Goal: Feedback & Contribution: Contribute content

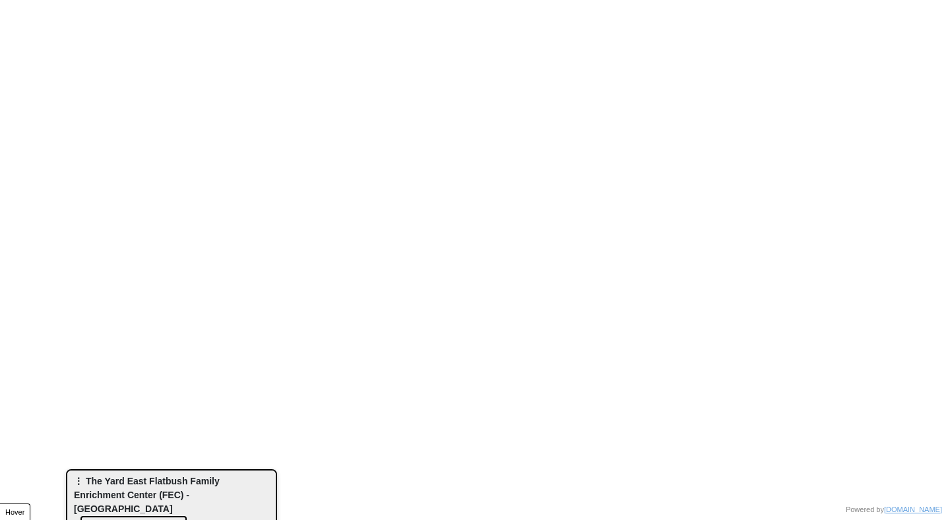
drag, startPoint x: 183, startPoint y: 87, endPoint x: 67, endPoint y: 519, distance: 447.0
click at [67, 519] on div "⋮ The Yard East Flatbush Family Enrichment Center (FEC) - Rising Ground Show Ot…" at bounding box center [171, 507] width 209 height 73
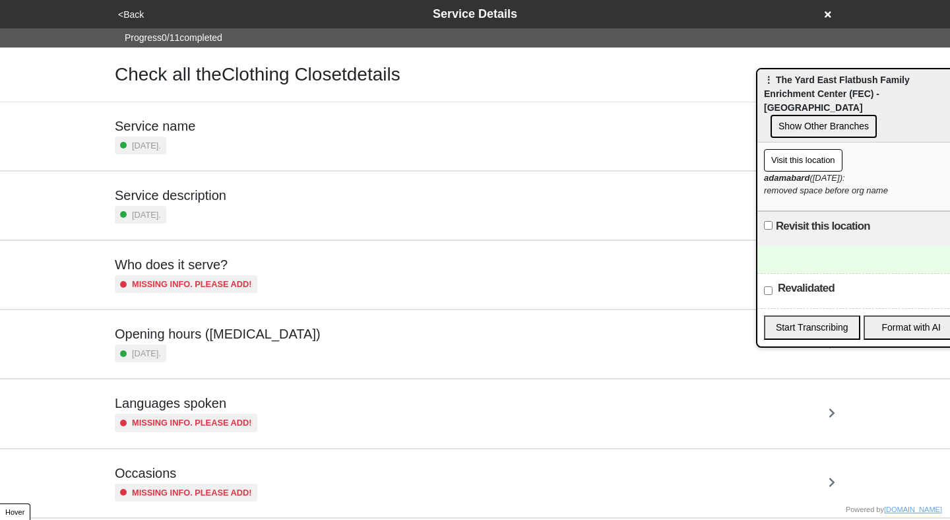
click at [830, 15] on icon at bounding box center [828, 14] width 7 height 7
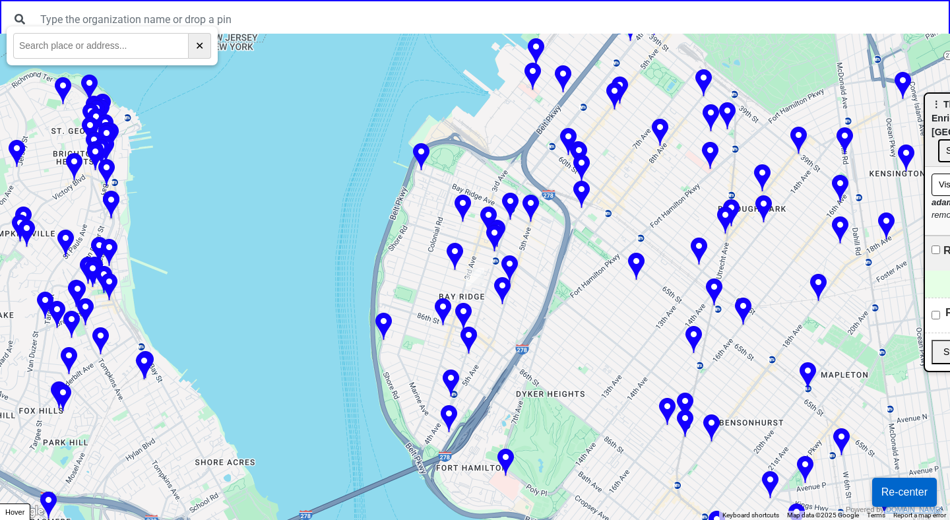
drag, startPoint x: 766, startPoint y: 79, endPoint x: 955, endPoint y: 105, distance: 190.5
click at [950, 0] on html "← Move left → Move right ↑ Move up ↓ Move down + Zoom in - Zoom out Home Jump l…" at bounding box center [475, 0] width 950 height 0
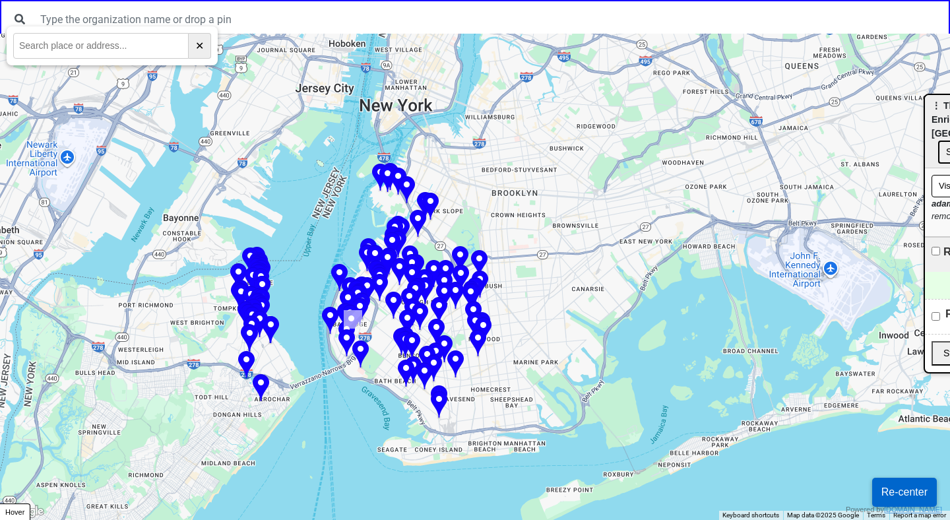
drag, startPoint x: 314, startPoint y: 181, endPoint x: 316, endPoint y: 266, distance: 85.2
click at [316, 266] on div at bounding box center [475, 277] width 950 height 486
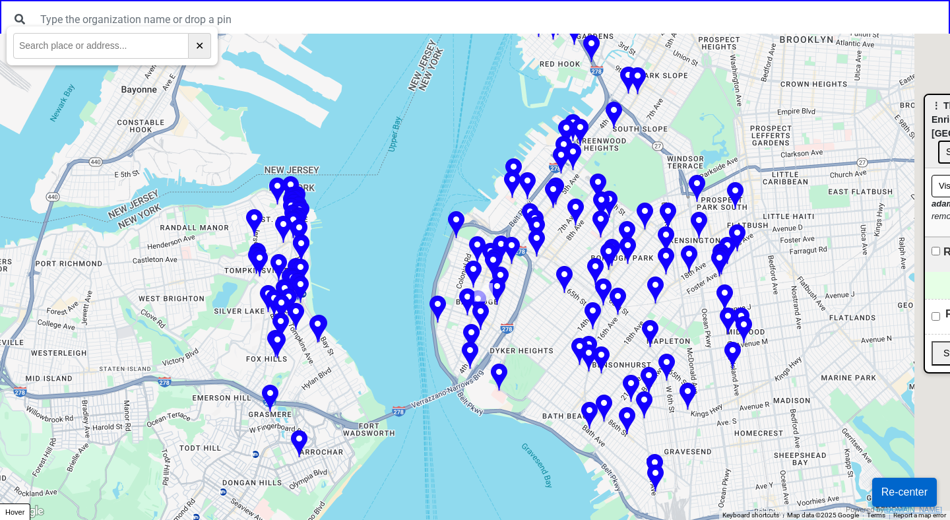
drag, startPoint x: 459, startPoint y: 284, endPoint x: 401, endPoint y: 247, distance: 69.4
click at [401, 247] on div at bounding box center [475, 277] width 950 height 486
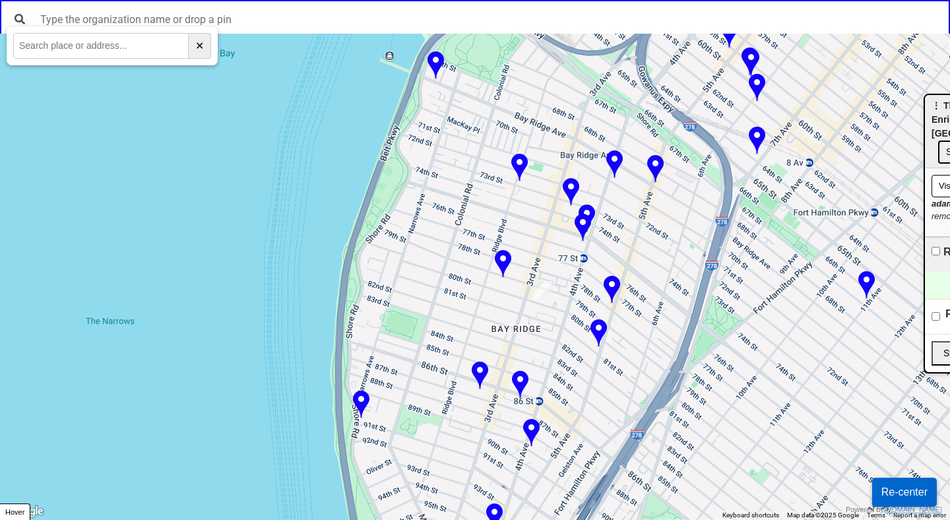
click at [476, 275] on div at bounding box center [475, 277] width 950 height 486
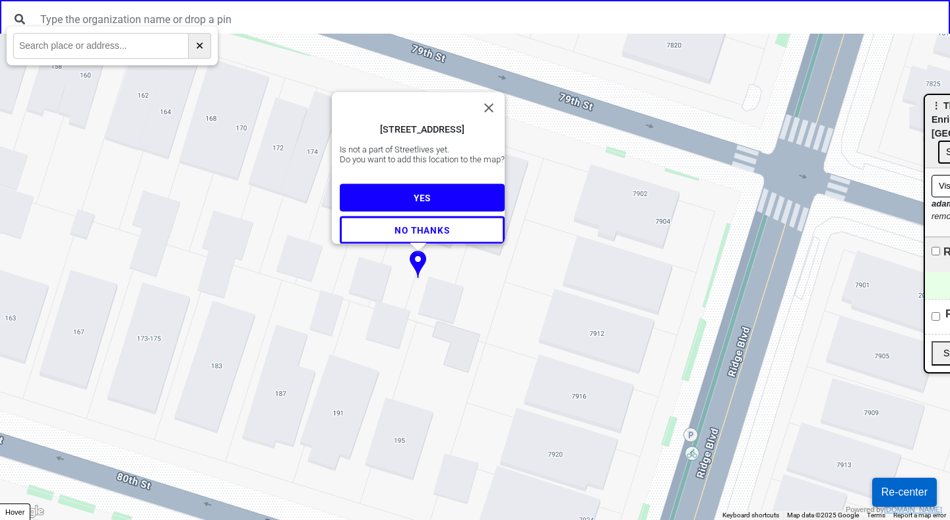
drag, startPoint x: 460, startPoint y: 418, endPoint x: 469, endPoint y: 371, distance: 48.3
click at [469, 370] on div "184 79th St, Brooklyn, NY 11209, USA Is not a part of Streetlives yet. Do you w…" at bounding box center [475, 277] width 950 height 486
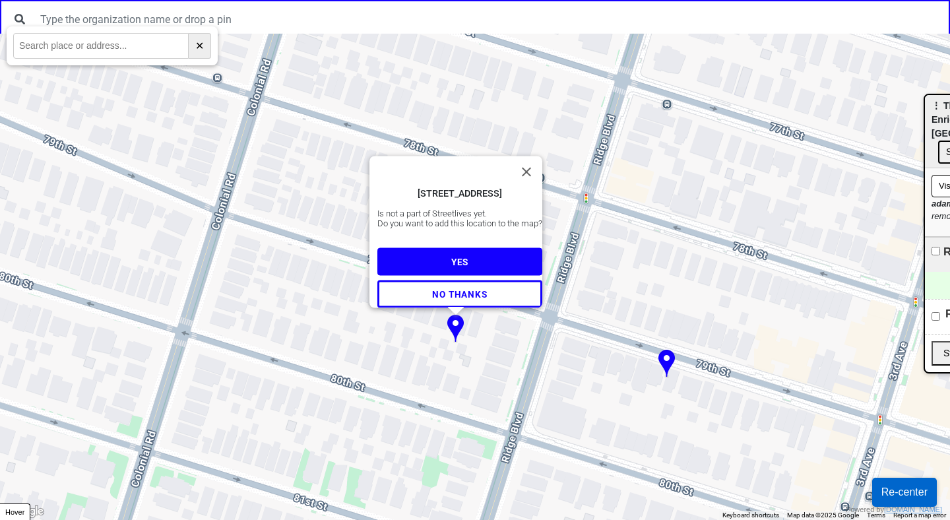
click at [477, 252] on button "YES" at bounding box center [459, 261] width 165 height 28
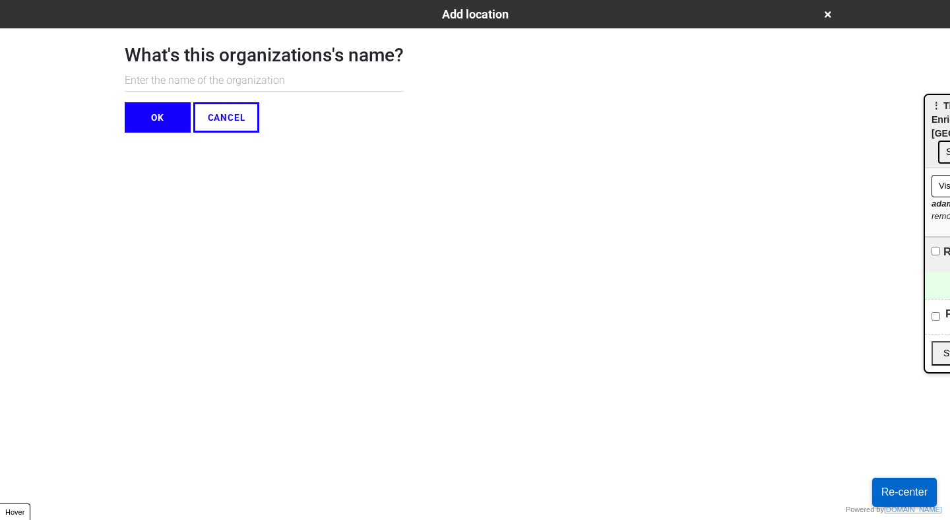
click at [320, 87] on input "text" at bounding box center [264, 81] width 279 height 22
type input "test start"
click at [150, 118] on button "OK" at bounding box center [158, 117] width 66 height 30
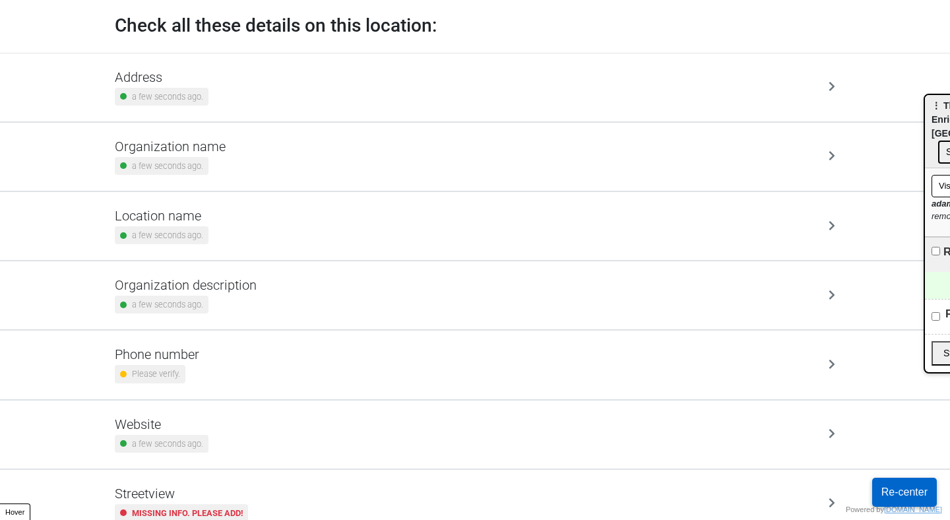
scroll to position [52, 0]
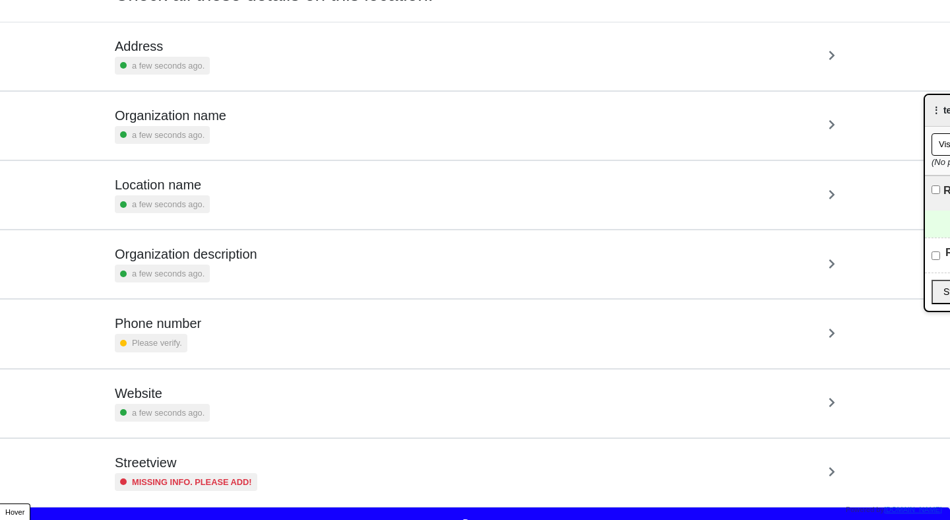
scroll to position [86, 0]
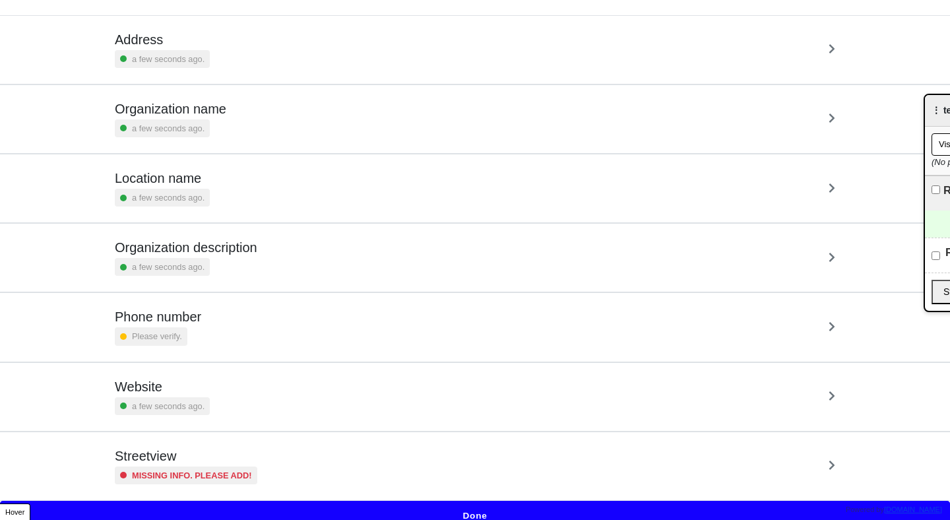
click at [377, 463] on div "Streetview Missing info. Please add!" at bounding box center [475, 466] width 721 height 36
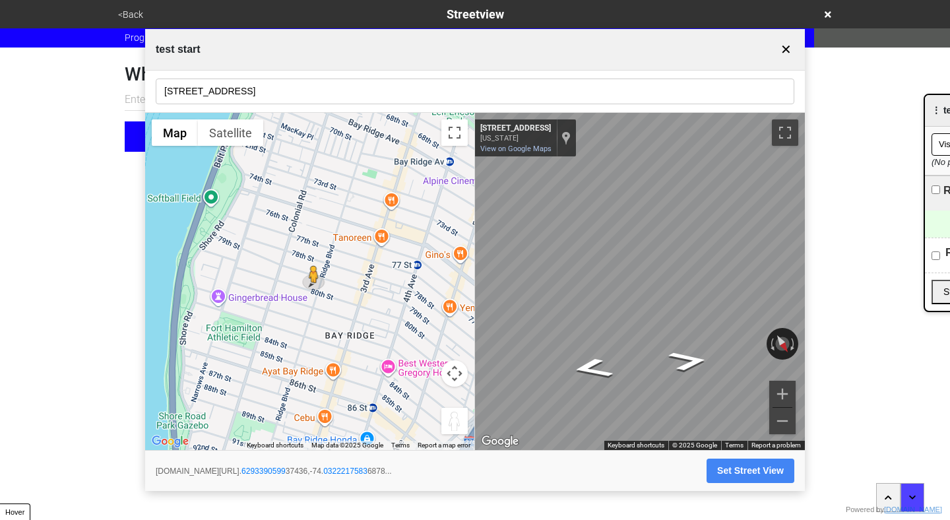
click at [742, 473] on button "Set Street View" at bounding box center [751, 471] width 88 height 24
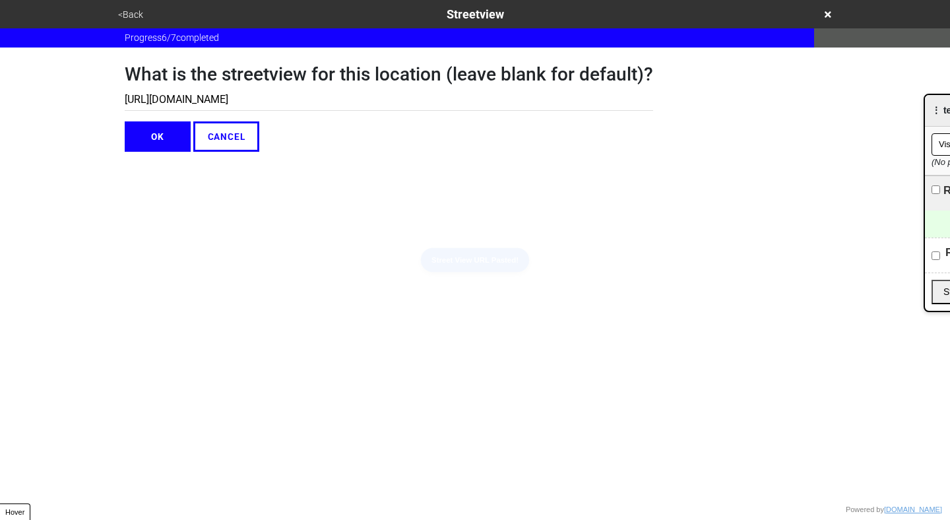
type input "https://www.google.com/maps/@40.629339059937436,-74.03222175836878,3a,75y,212.0…"
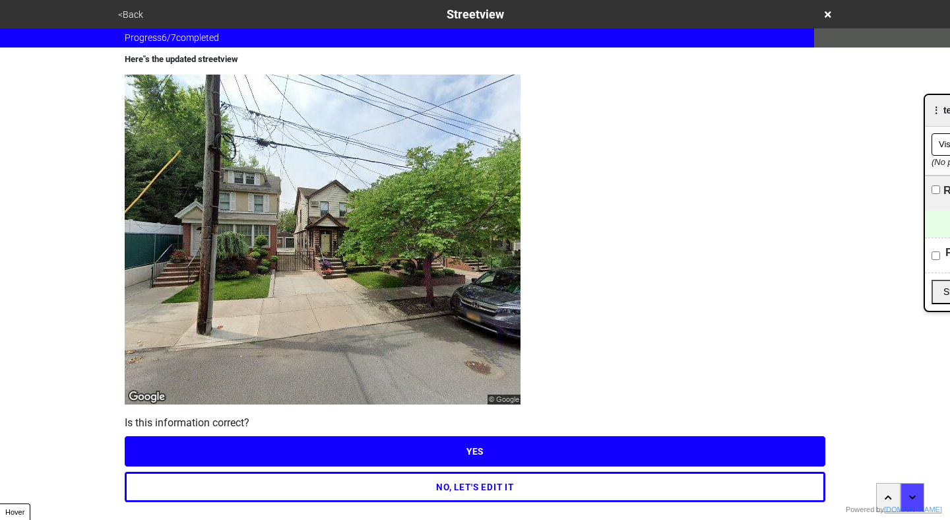
click at [123, 13] on button "<Back" at bounding box center [130, 14] width 33 height 15
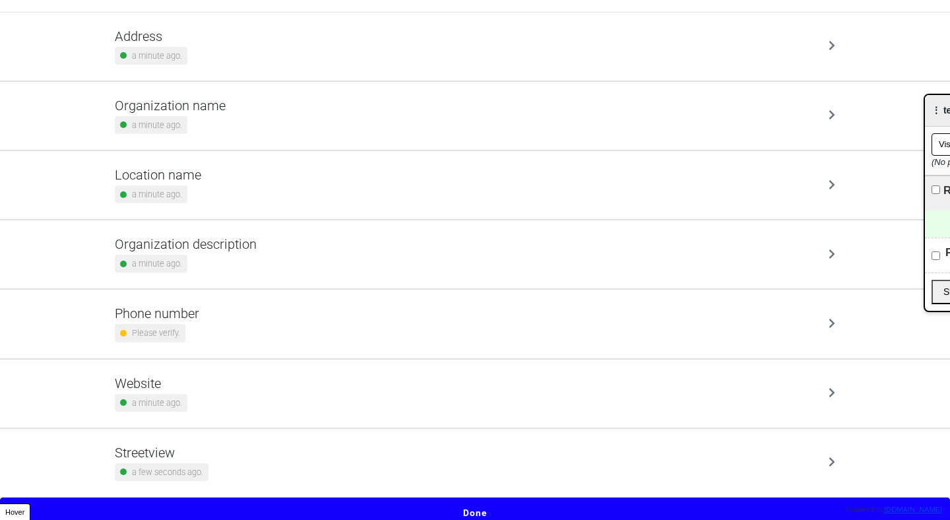
scroll to position [98, 0]
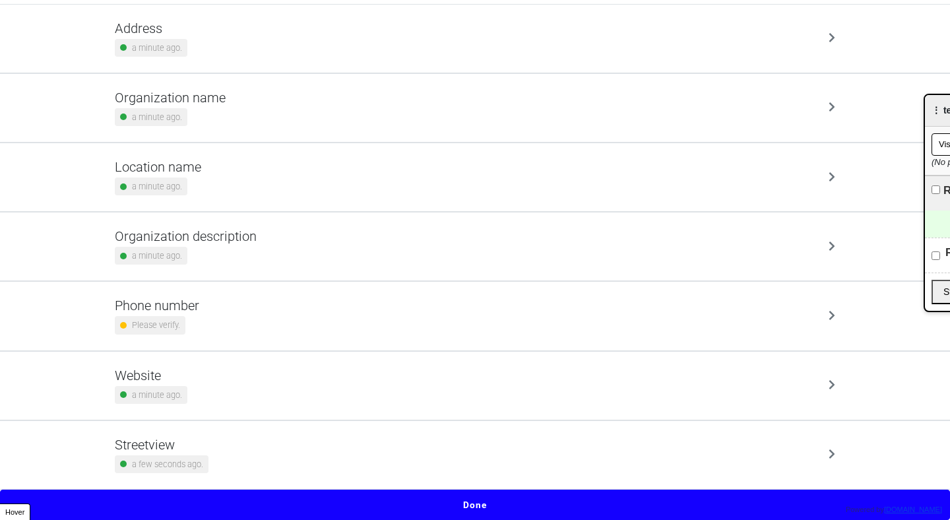
click at [620, 449] on div "Streetview a few seconds ago." at bounding box center [475, 455] width 721 height 36
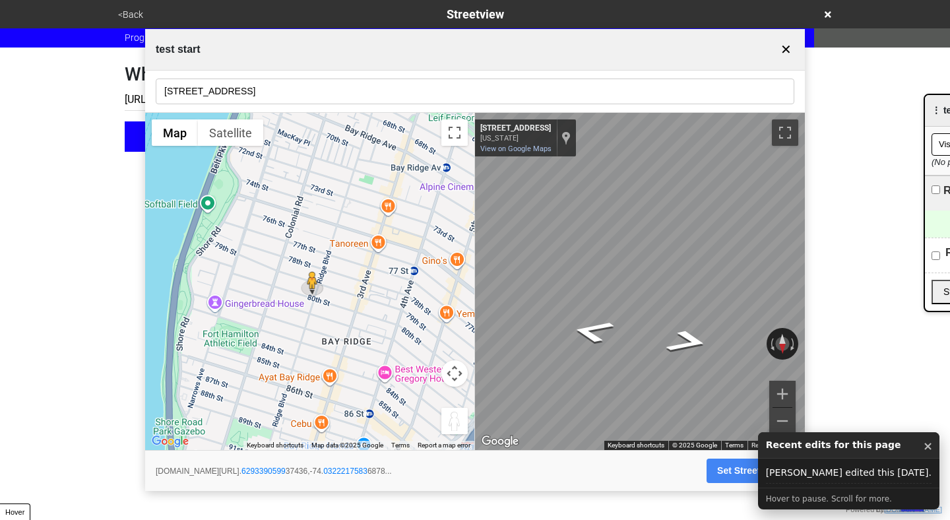
click at [743, 476] on button "Set Street View" at bounding box center [751, 471] width 88 height 24
type input "https://www.google.com/maps/@40.629339059937436,-74.03222175836878,3a,75y,181.0…"
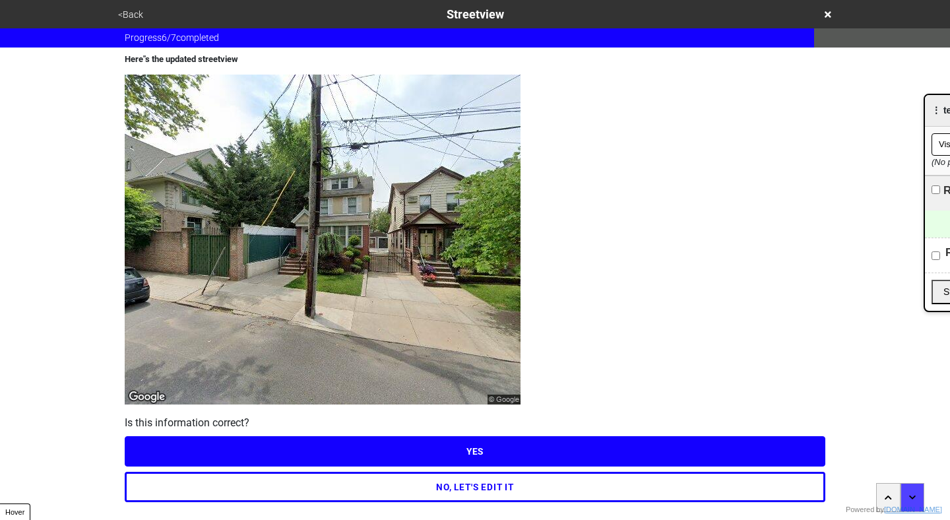
click at [125, 15] on button "<Back" at bounding box center [130, 14] width 33 height 15
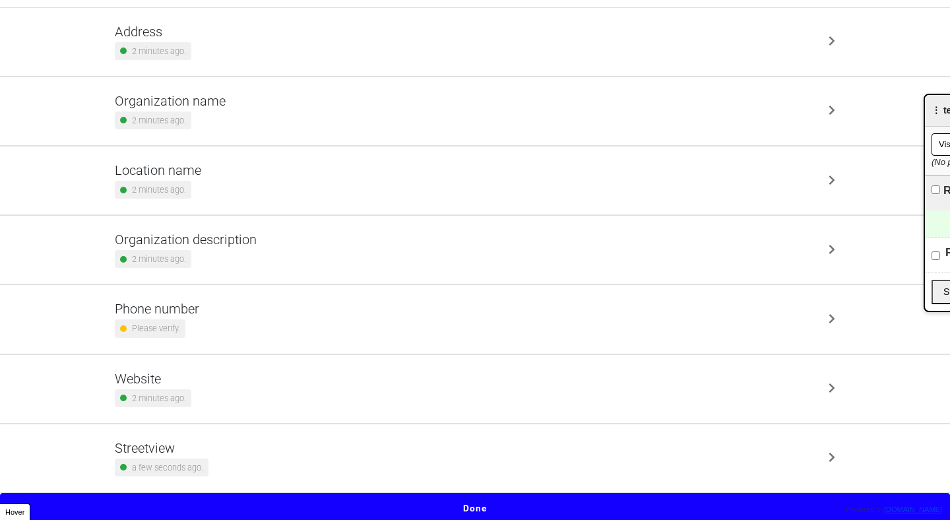
scroll to position [98, 0]
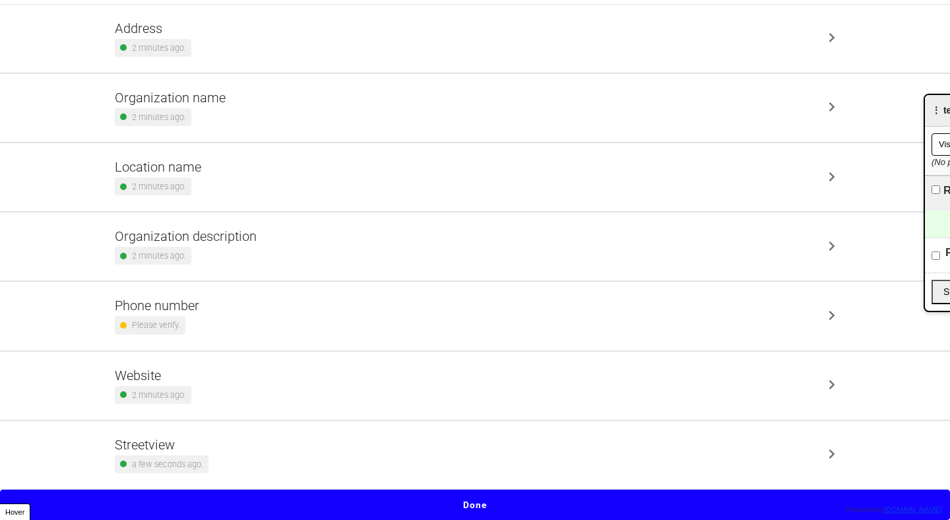
click at [574, 286] on div "Phone number Please verify." at bounding box center [475, 316] width 752 height 68
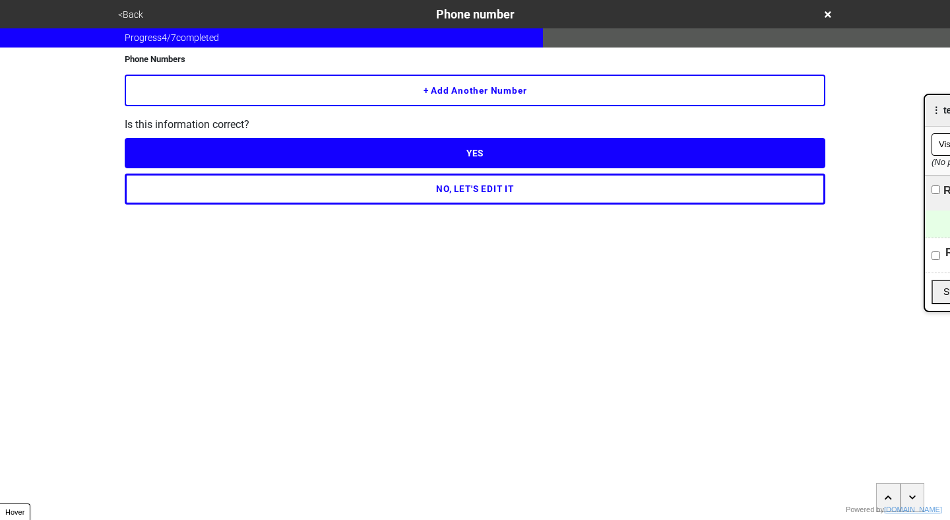
click at [118, 13] on button "<Back" at bounding box center [130, 14] width 33 height 15
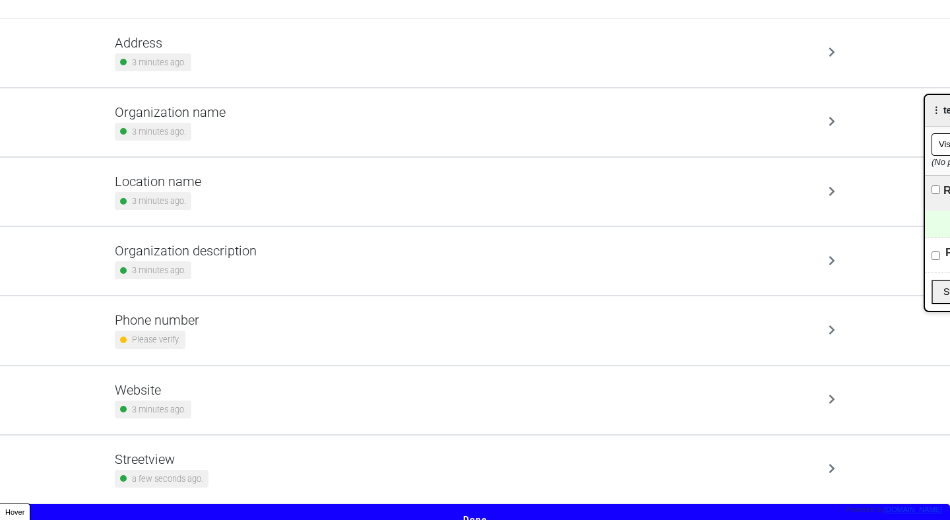
scroll to position [98, 0]
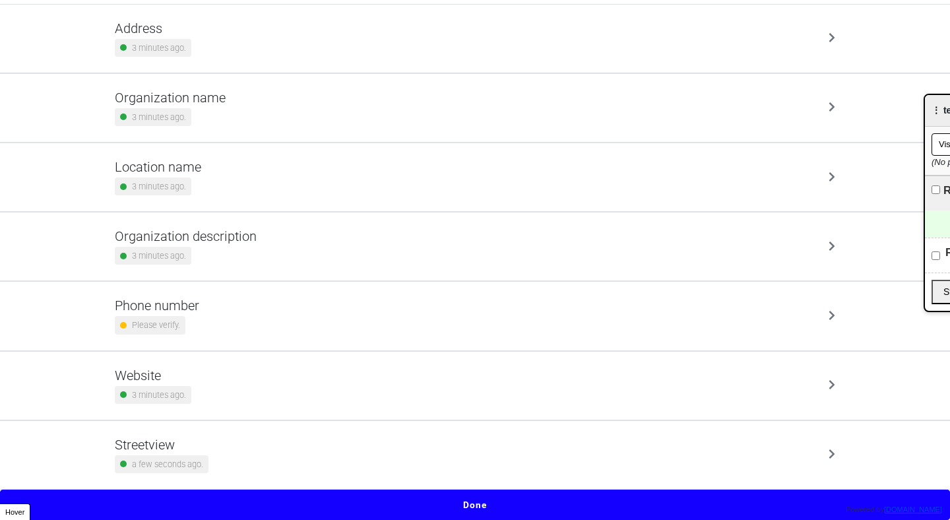
click at [480, 496] on button "Done" at bounding box center [475, 505] width 950 height 30
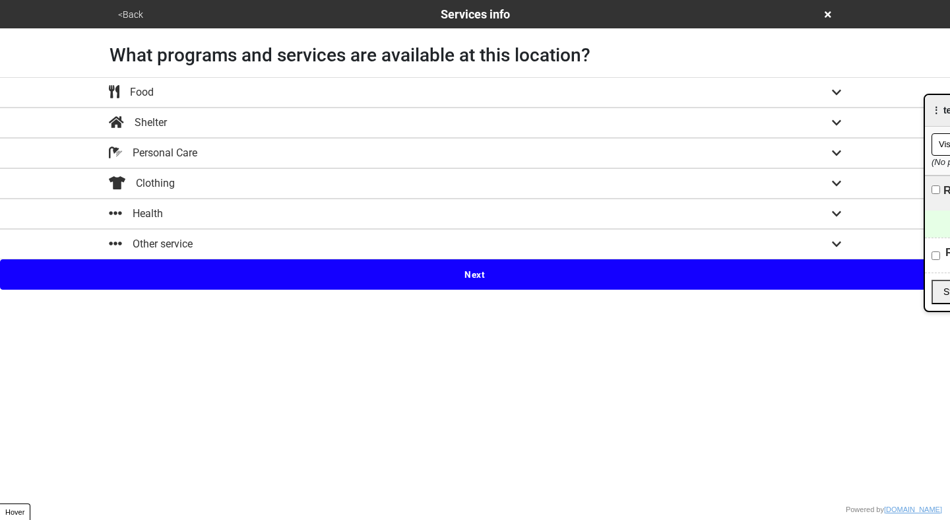
click at [751, 86] on div "Food" at bounding box center [475, 92] width 752 height 16
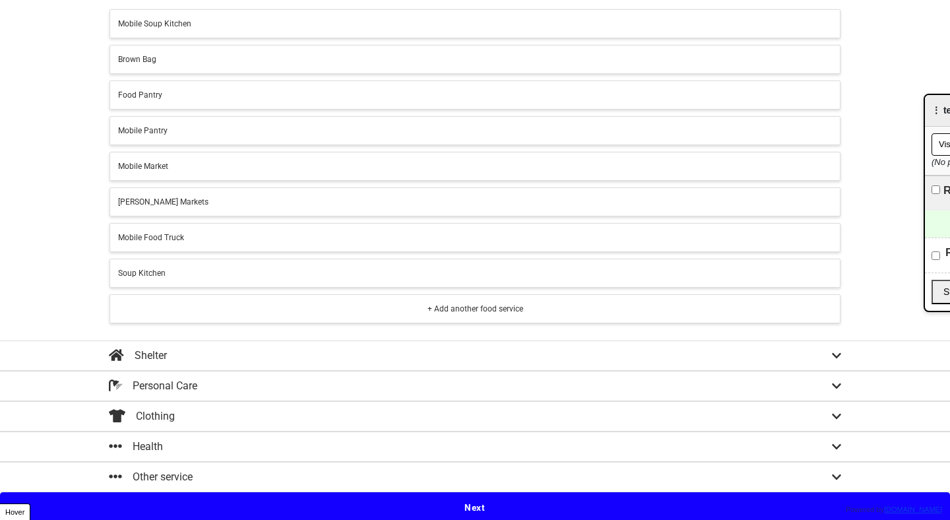
scroll to position [112, 0]
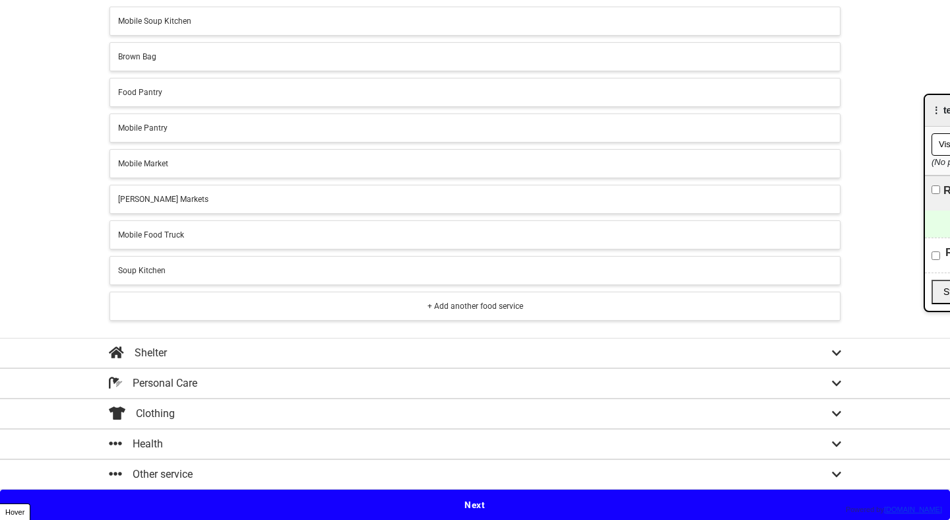
click at [310, 358] on div "Shelter" at bounding box center [475, 353] width 752 height 16
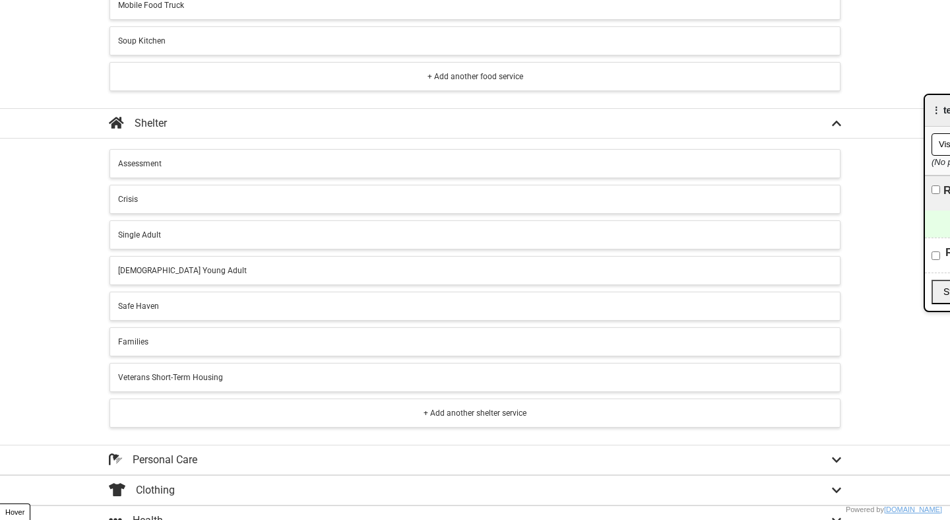
scroll to position [336, 0]
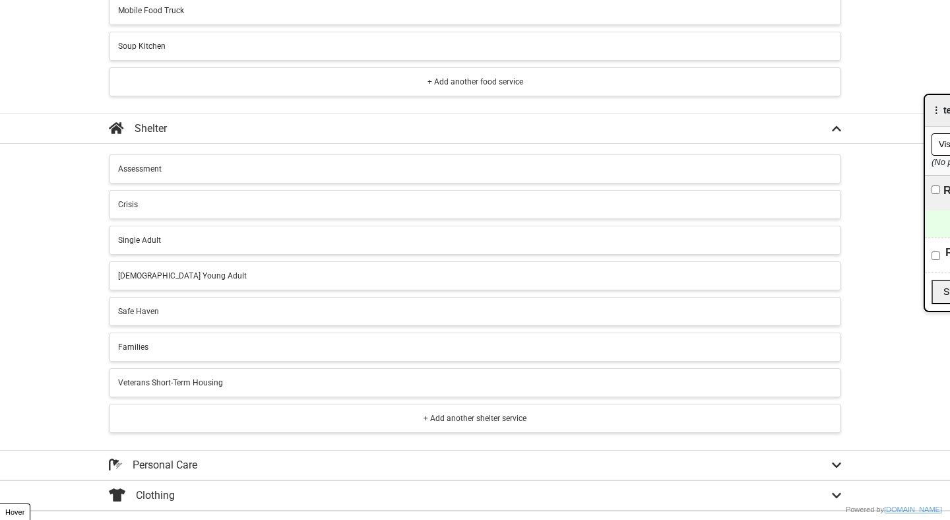
click at [222, 270] on div "LGBTQ Young Adult" at bounding box center [475, 276] width 714 height 12
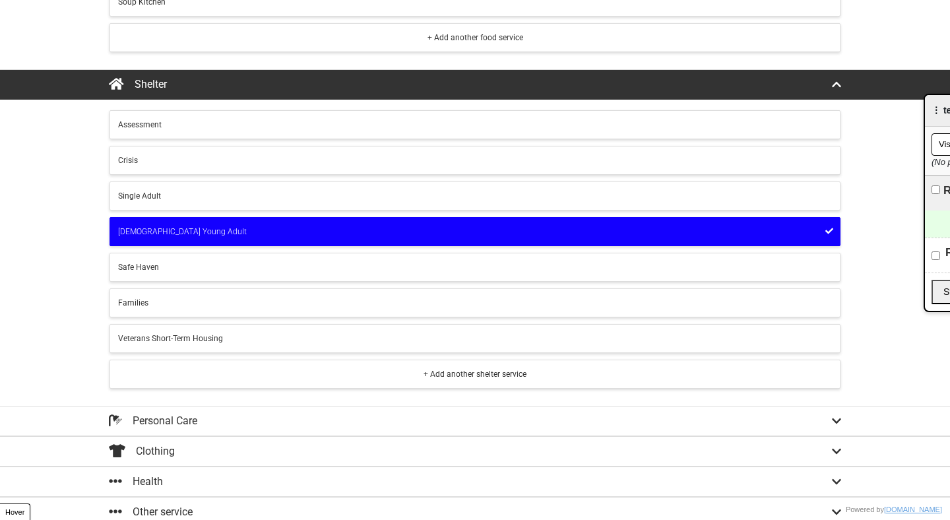
scroll to position [418, 0]
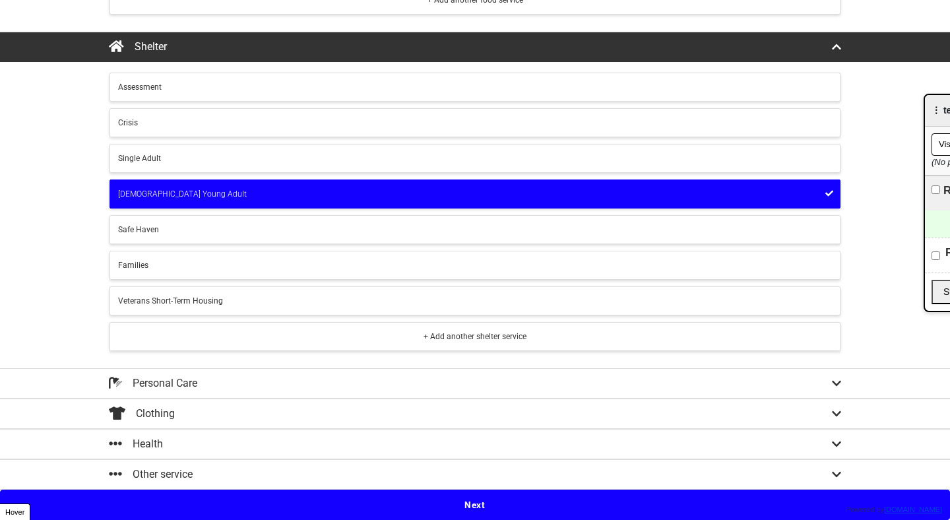
click at [473, 497] on button "Next" at bounding box center [475, 505] width 950 height 30
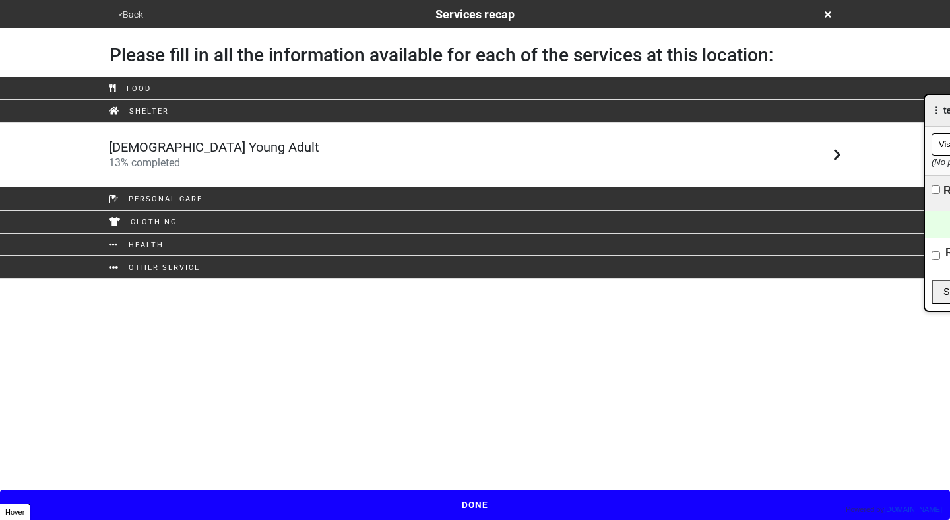
click at [410, 156] on div "LGBTQ Young Adult 13 % completed" at bounding box center [475, 155] width 752 height 32
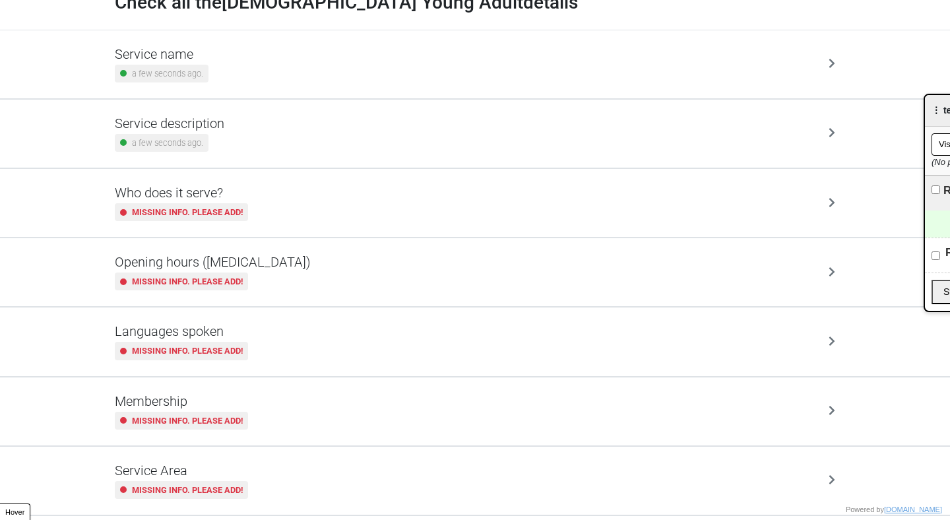
scroll to position [74, 0]
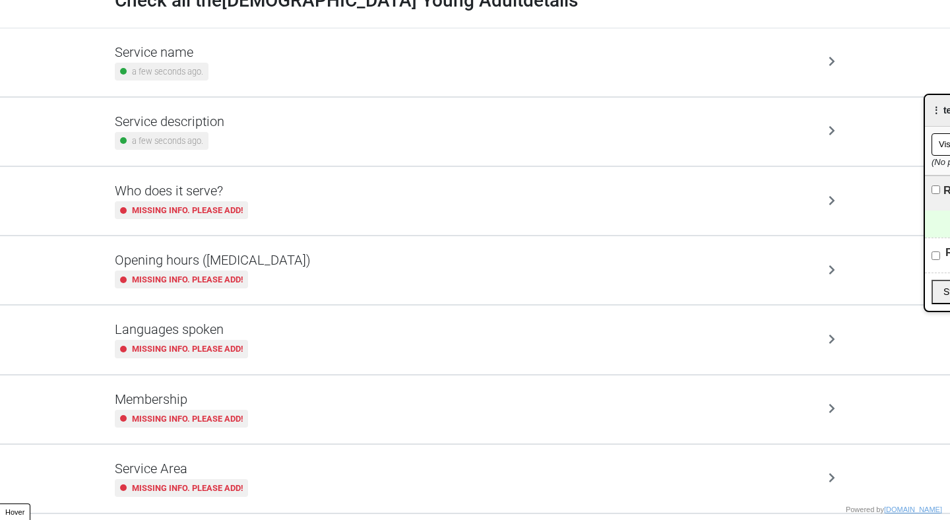
click at [459, 209] on div "Who does it serve? Missing info. Please add!" at bounding box center [475, 201] width 721 height 36
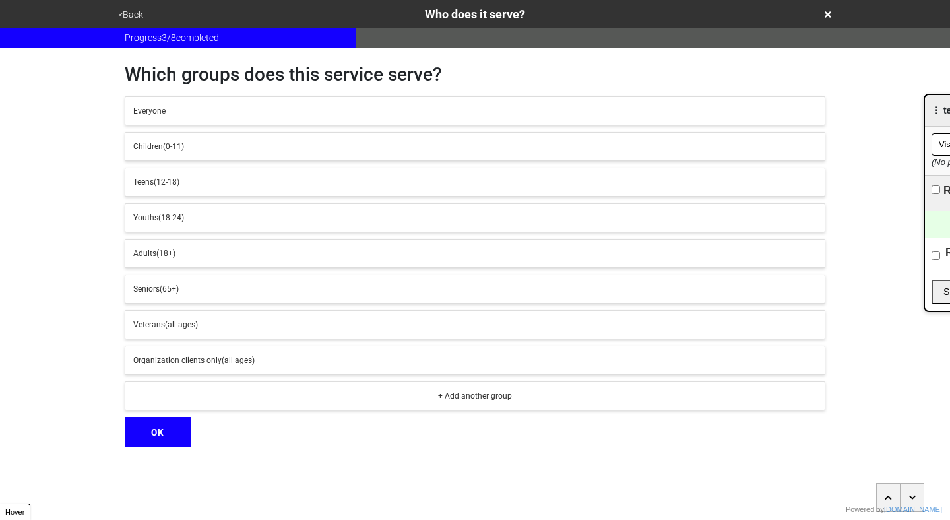
click at [302, 178] on div "Teens (12-18)" at bounding box center [475, 182] width 684 height 12
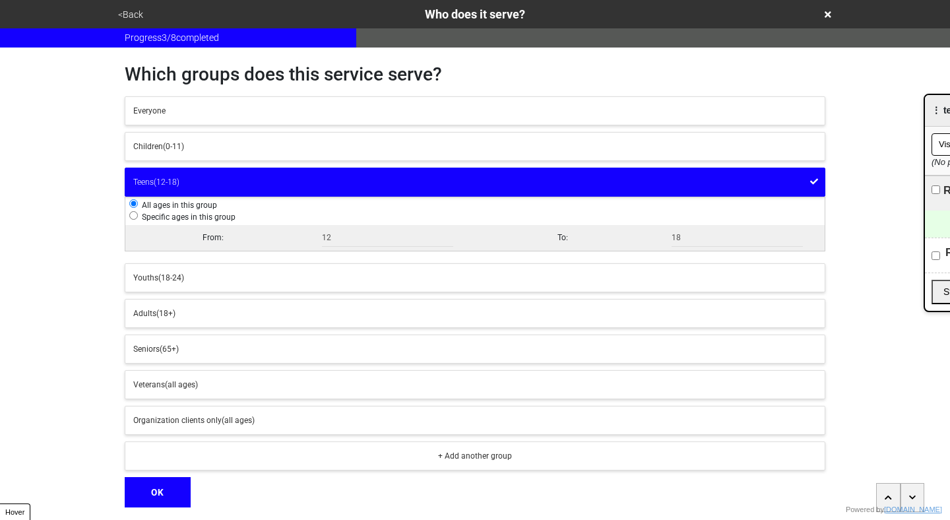
click at [148, 481] on button "OK" at bounding box center [158, 492] width 66 height 30
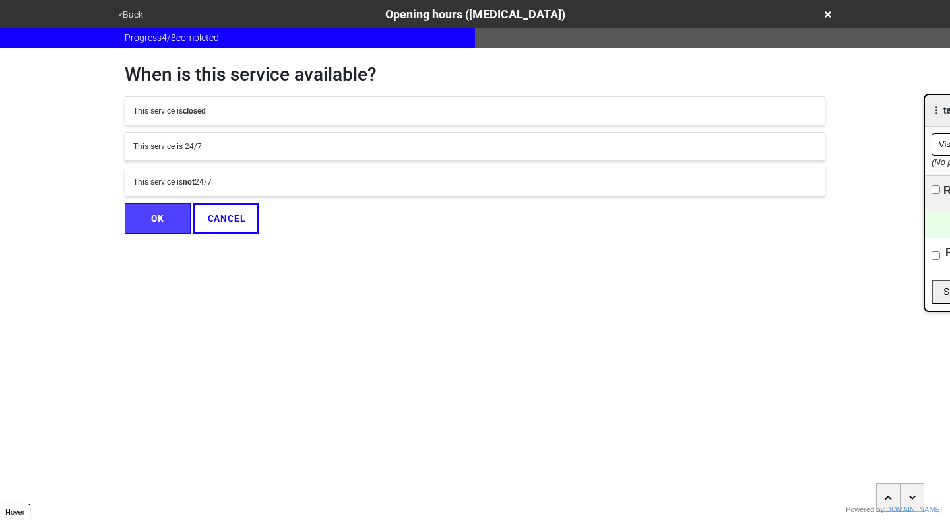
click at [410, 184] on div "This service is not 24/7" at bounding box center [475, 182] width 684 height 12
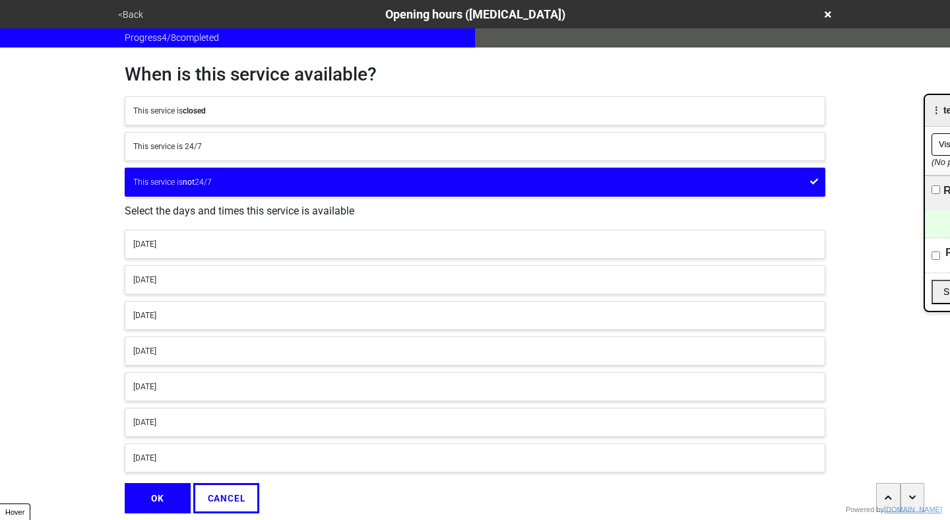
click at [412, 244] on div "Monday" at bounding box center [475, 244] width 684 height 12
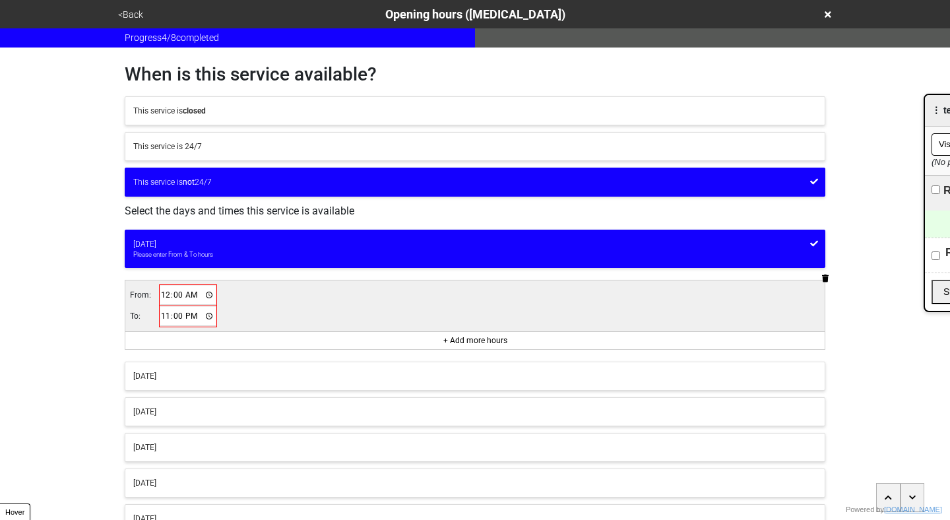
click at [168, 297] on input "00:00" at bounding box center [187, 295] width 55 height 19
type input "09:00"
click at [163, 314] on input "23:00" at bounding box center [187, 315] width 55 height 19
click at [343, 331] on div "+ Add more hours" at bounding box center [475, 338] width 700 height 18
click at [193, 308] on input "22:00" at bounding box center [187, 315] width 55 height 19
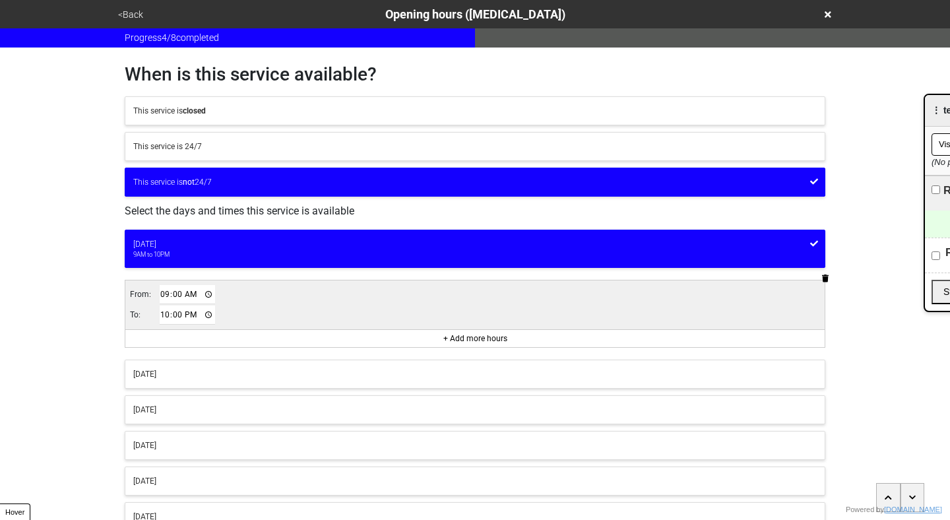
click at [193, 315] on input "22:00" at bounding box center [187, 315] width 55 height 19
type input "10:00"
click at [296, 300] on div "From: 09:00 To: 10:00" at bounding box center [475, 304] width 700 height 49
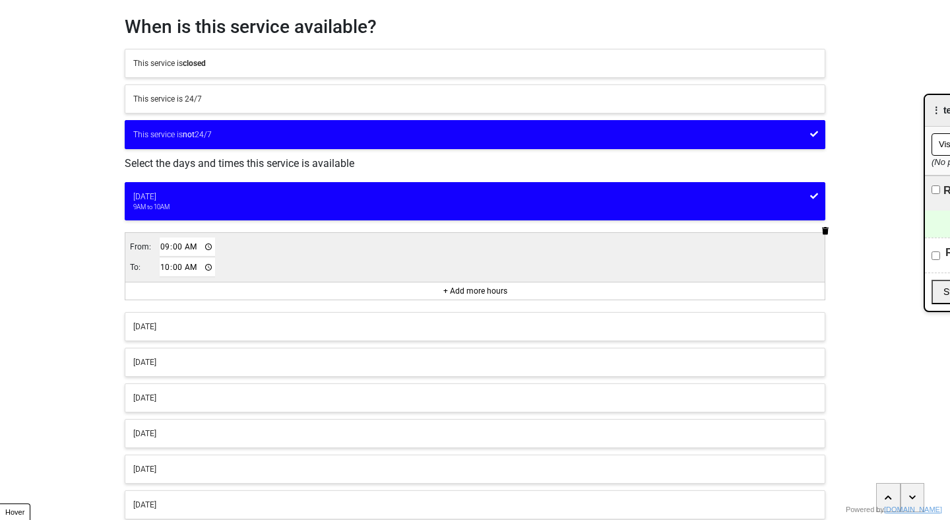
click at [467, 323] on div "Tuesday" at bounding box center [475, 327] width 684 height 12
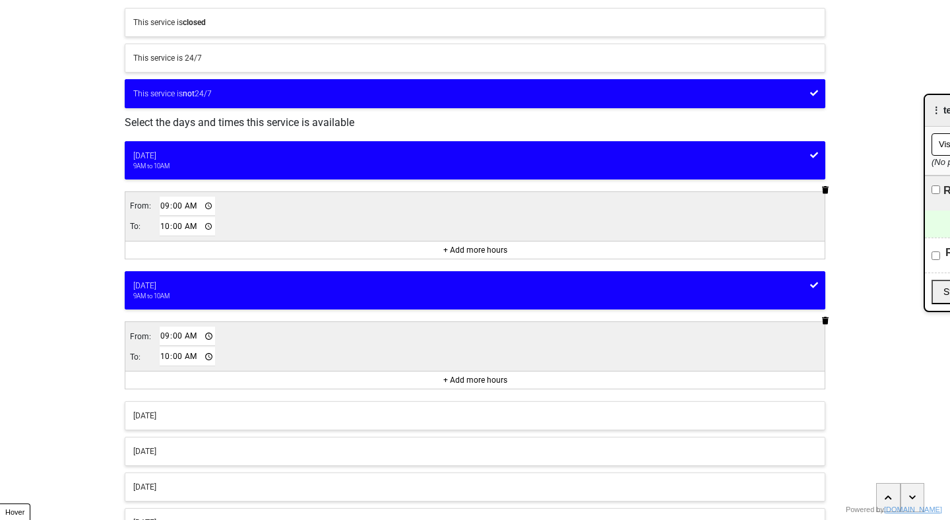
scroll to position [110, 0]
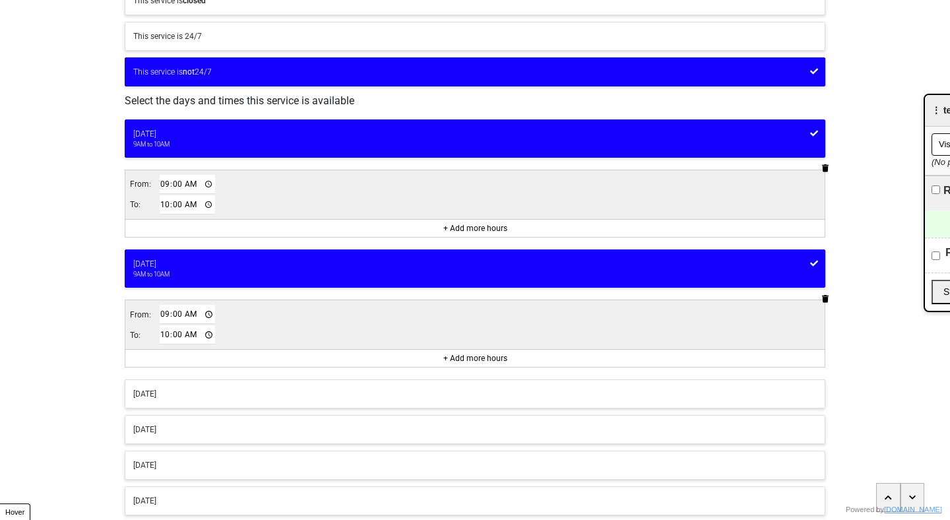
click at [467, 397] on div "Wednesday" at bounding box center [475, 394] width 684 height 12
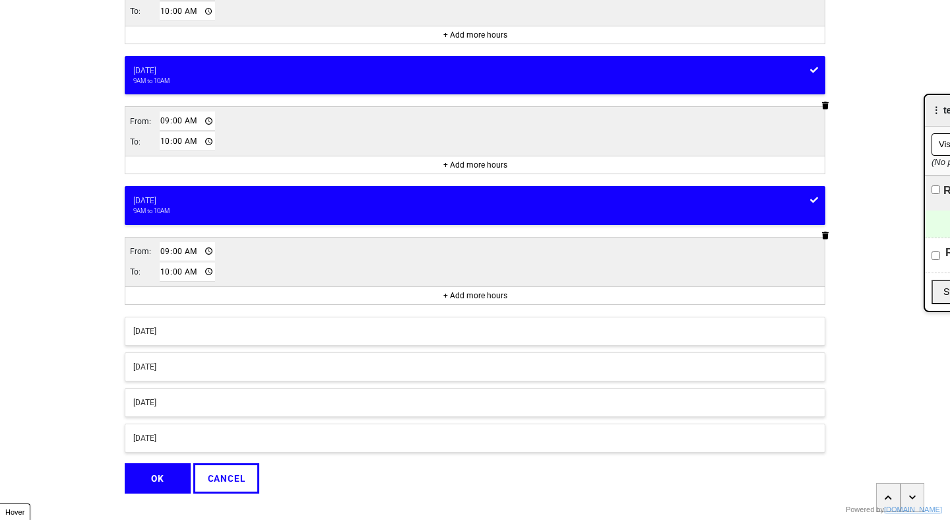
scroll to position [330, 0]
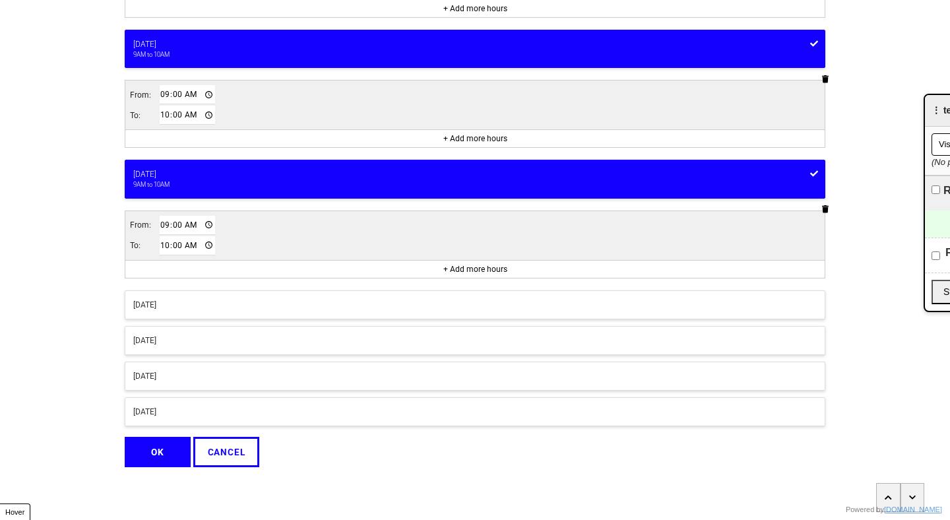
click at [159, 449] on button "OK" at bounding box center [158, 452] width 66 height 30
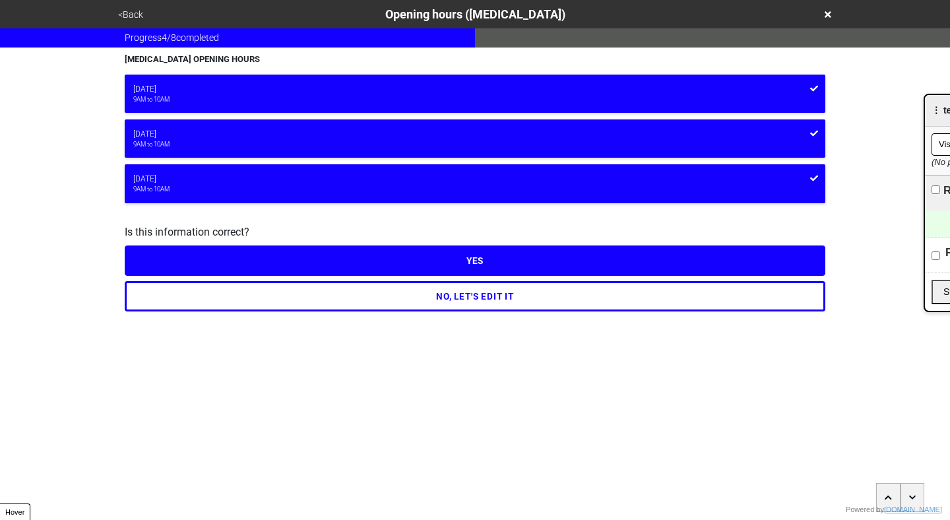
scroll to position [0, 0]
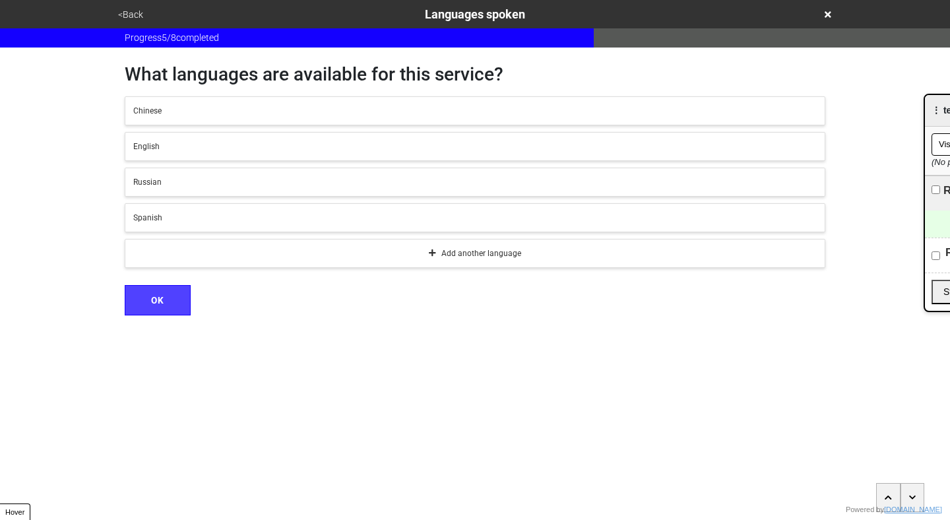
click at [40, 150] on div "<Back Languages spoken Progress 5 / 8 completed What languages are available fo…" at bounding box center [475, 157] width 950 height 315
click at [123, 16] on button "<Back" at bounding box center [130, 14] width 33 height 15
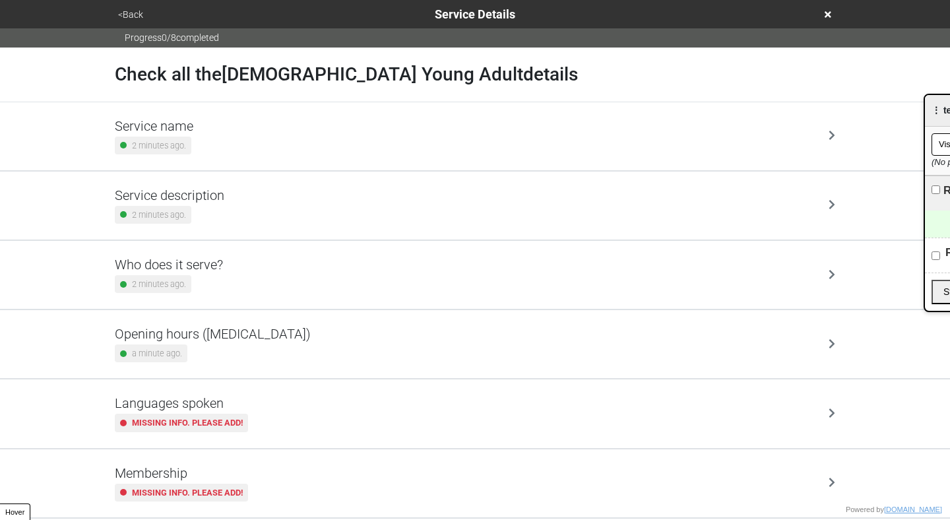
click at [123, 16] on button "<Back" at bounding box center [130, 14] width 33 height 15
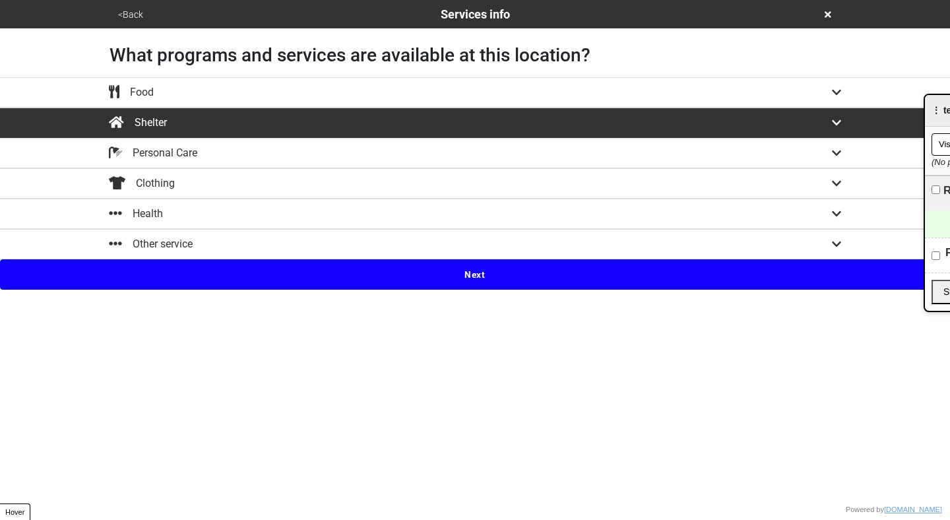
click at [123, 16] on button "<Back" at bounding box center [130, 14] width 33 height 15
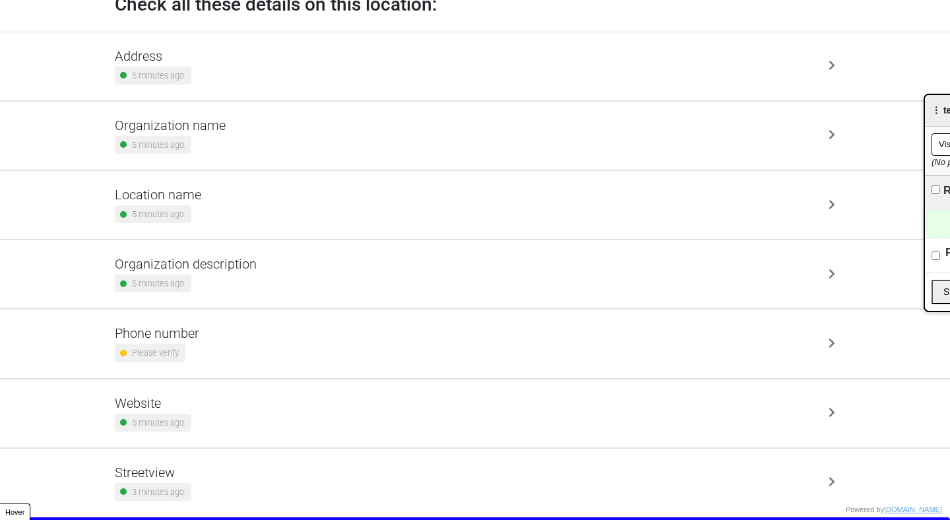
scroll to position [98, 0]
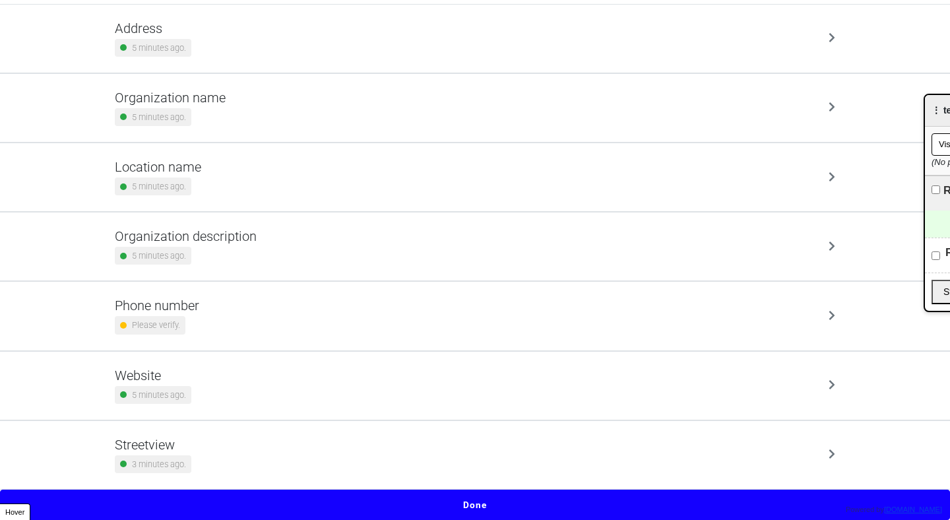
click at [485, 493] on button "Done" at bounding box center [475, 505] width 950 height 30
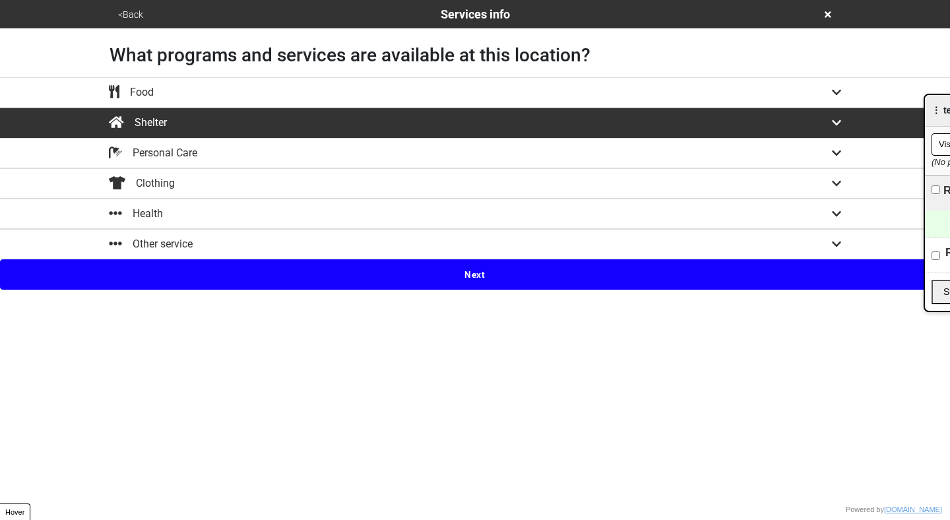
click at [475, 269] on button "Next" at bounding box center [475, 274] width 950 height 30
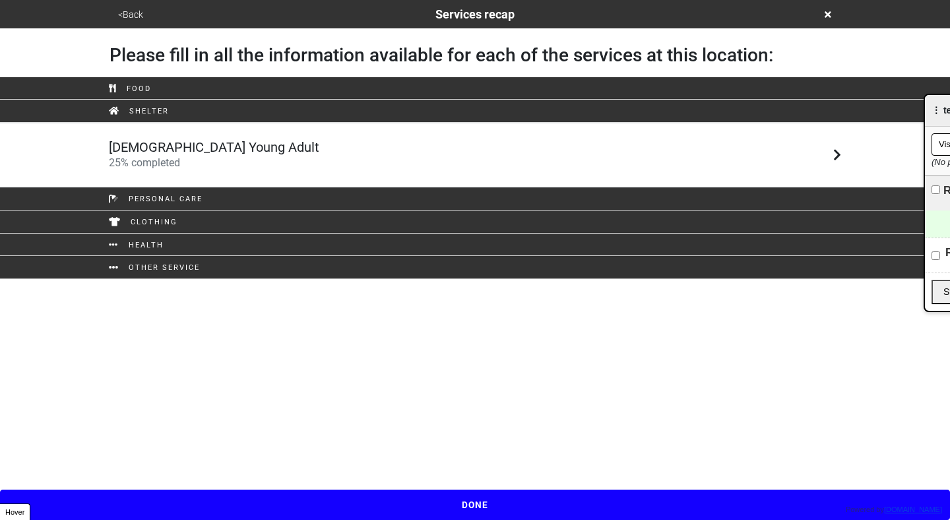
click at [462, 143] on div "LGBTQ Young Adult 25 % completed" at bounding box center [475, 155] width 752 height 32
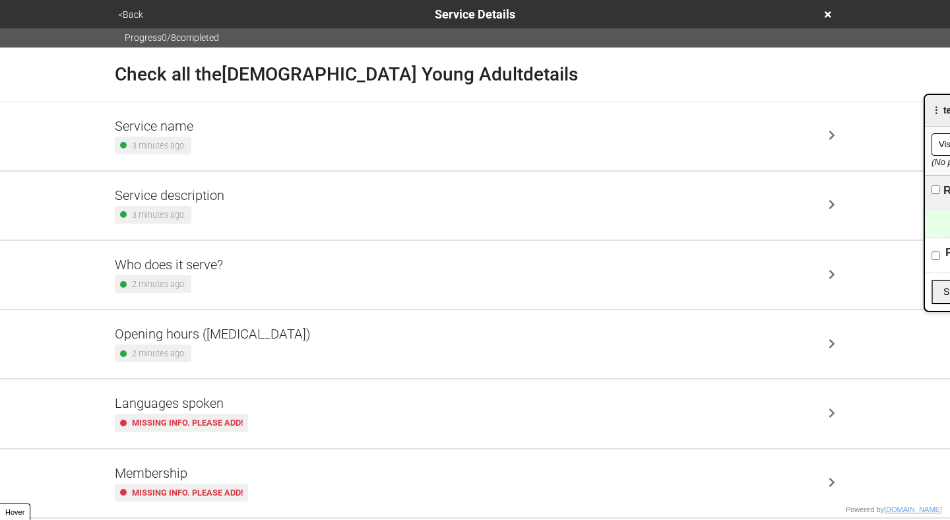
click at [498, 347] on div "Opening hours (coronavirus) 2 minutes ago." at bounding box center [475, 344] width 721 height 36
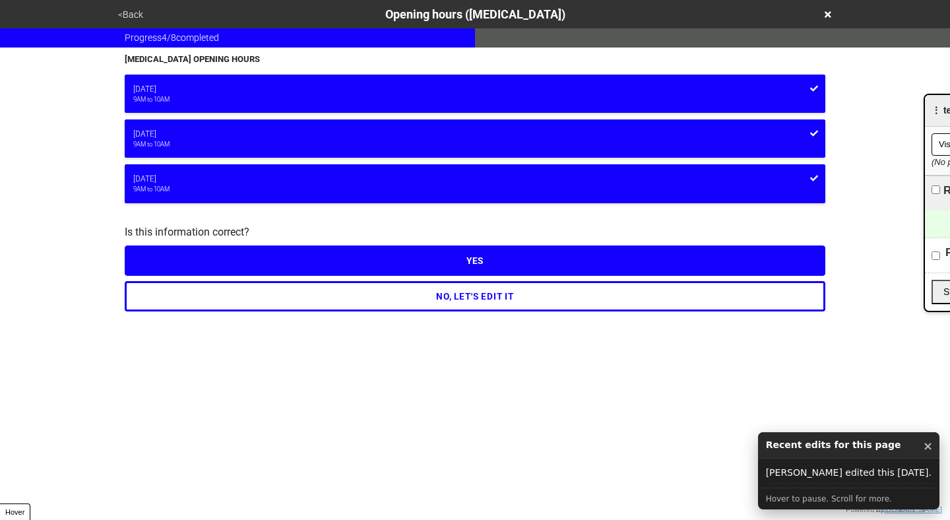
click at [549, 302] on button "NO, LET'S EDIT IT" at bounding box center [475, 296] width 701 height 30
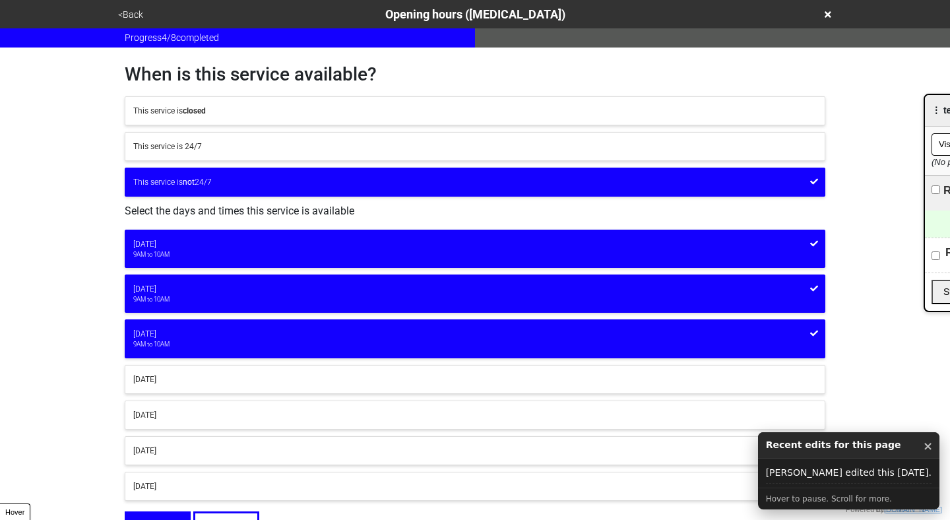
click at [481, 90] on div "When is this service available? This service is closed This service is 24/7 Thi…" at bounding box center [475, 295] width 701 height 494
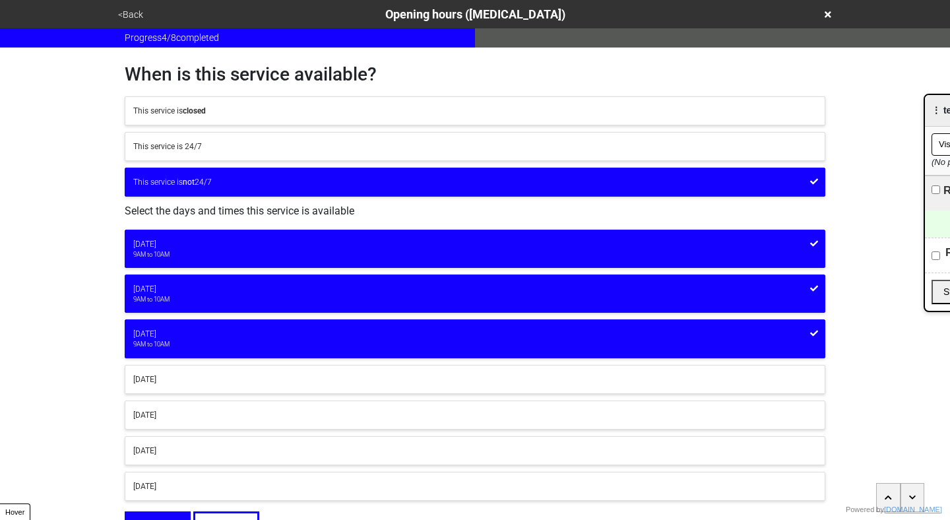
click at [126, 18] on button "<Back" at bounding box center [130, 14] width 33 height 15
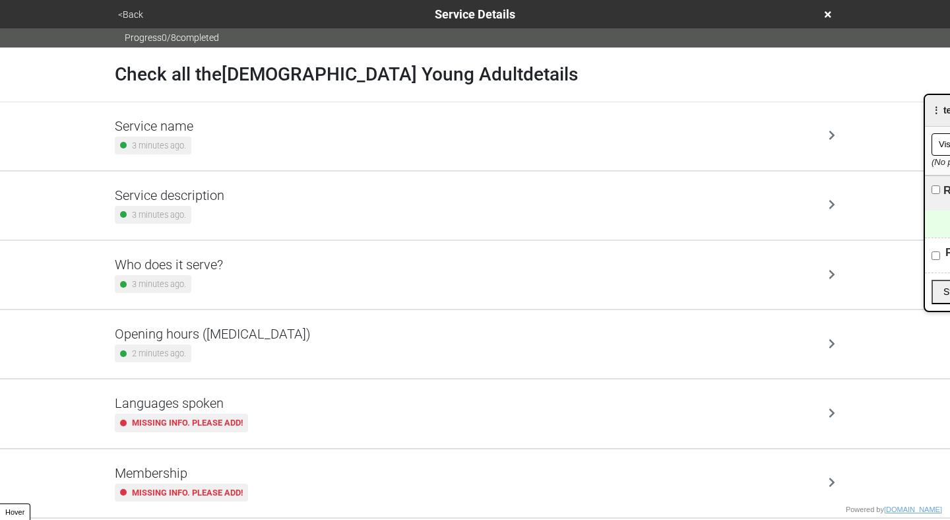
click at [126, 18] on button "<Back" at bounding box center [130, 14] width 33 height 15
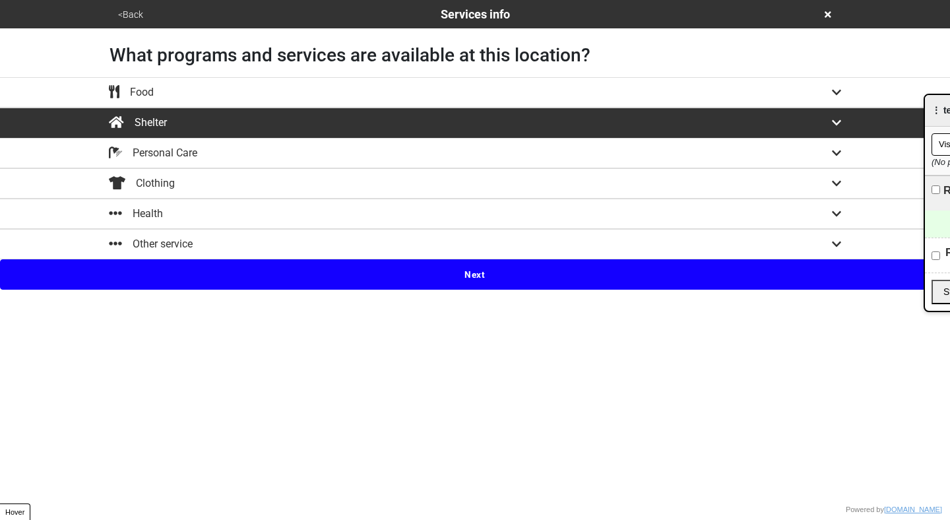
click at [128, 19] on button "<Back" at bounding box center [130, 14] width 33 height 15
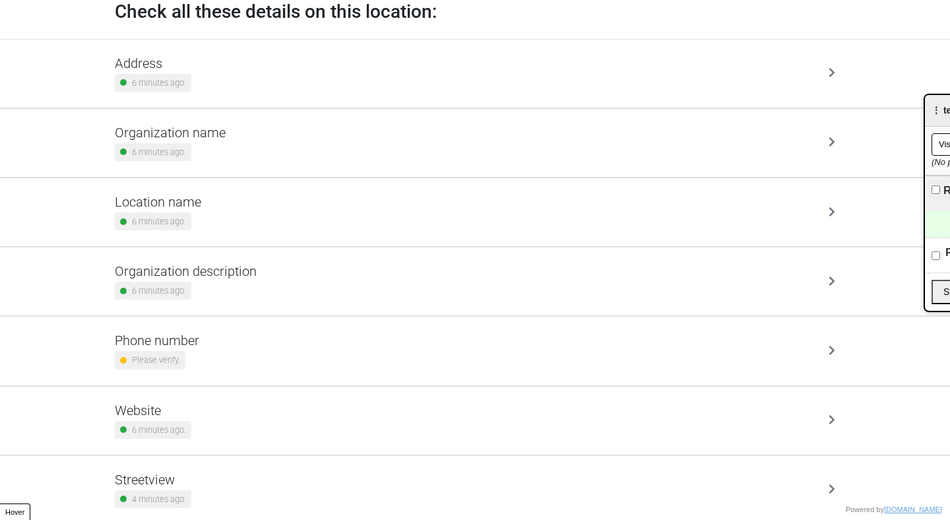
scroll to position [98, 0]
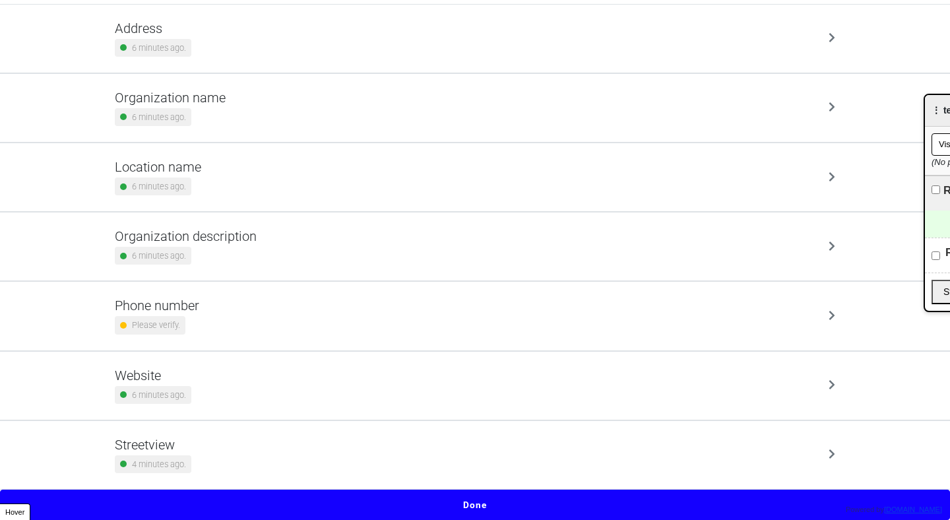
click at [484, 504] on button "Done" at bounding box center [475, 505] width 950 height 30
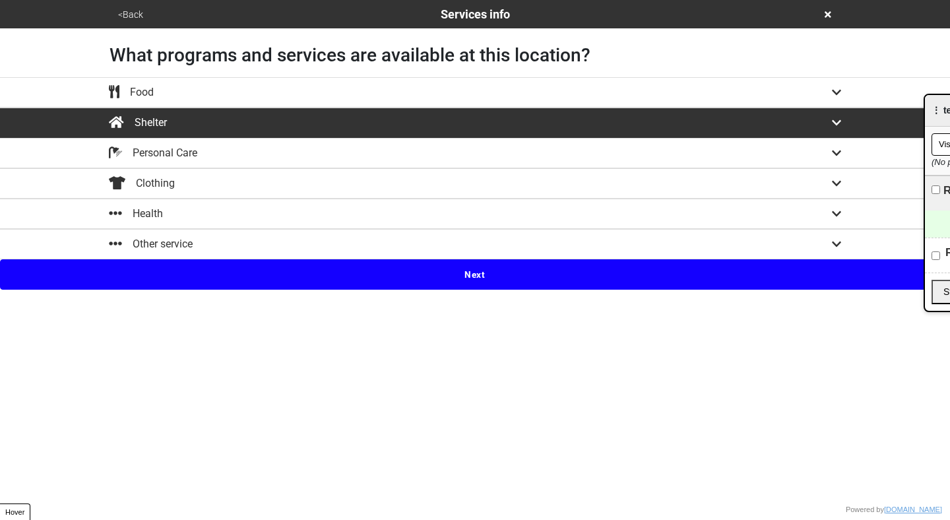
click at [832, 125] on icon at bounding box center [836, 122] width 9 height 11
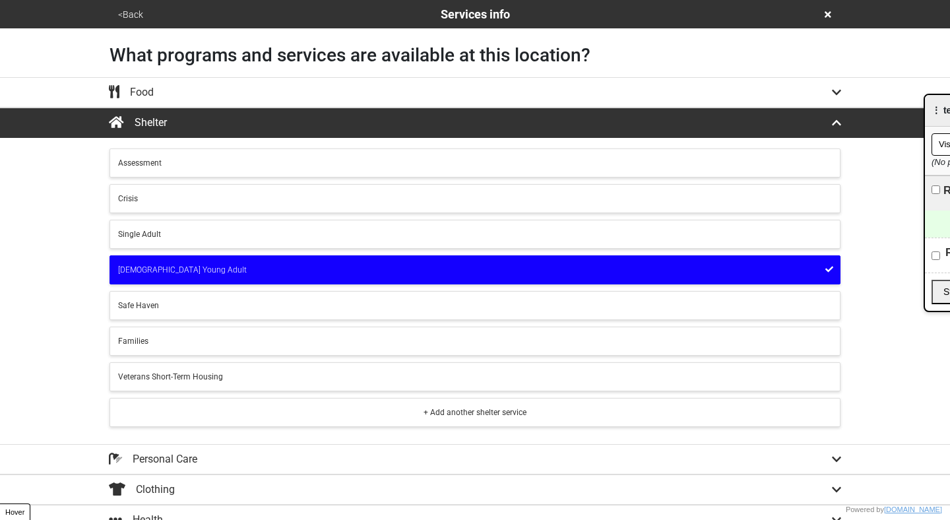
click at [423, 263] on button "LGBTQ Young Adult" at bounding box center [475, 269] width 731 height 29
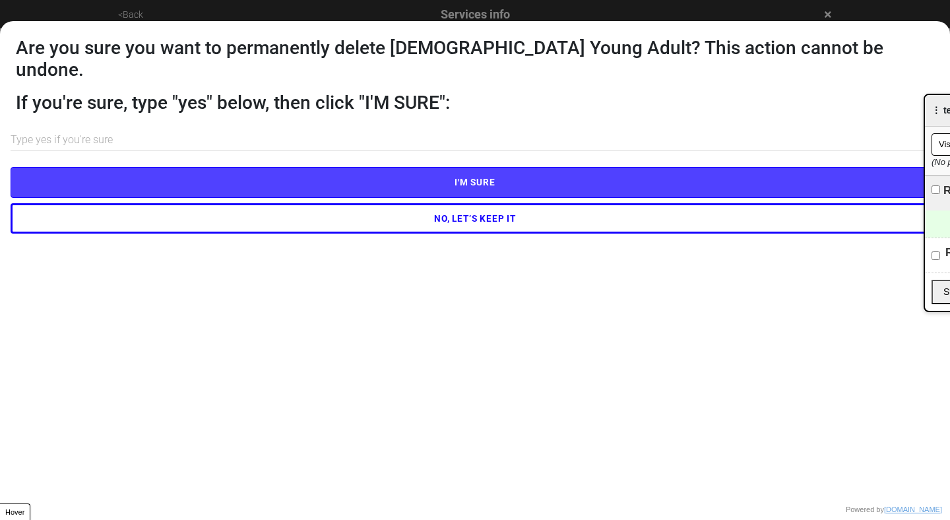
click at [364, 129] on input "text" at bounding box center [475, 140] width 929 height 22
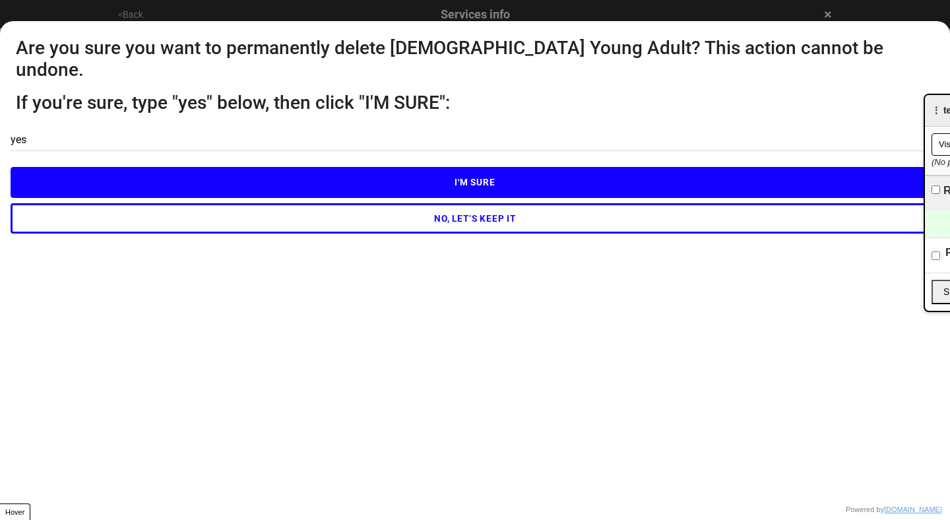
type input "yes"
click at [475, 168] on button "I'M SURE" at bounding box center [475, 182] width 929 height 30
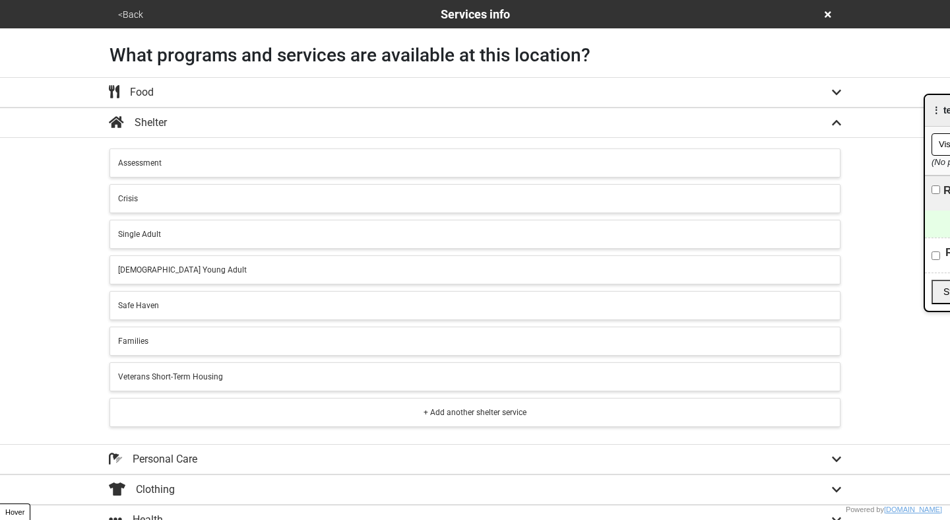
click at [127, 16] on button "<Back" at bounding box center [130, 14] width 33 height 15
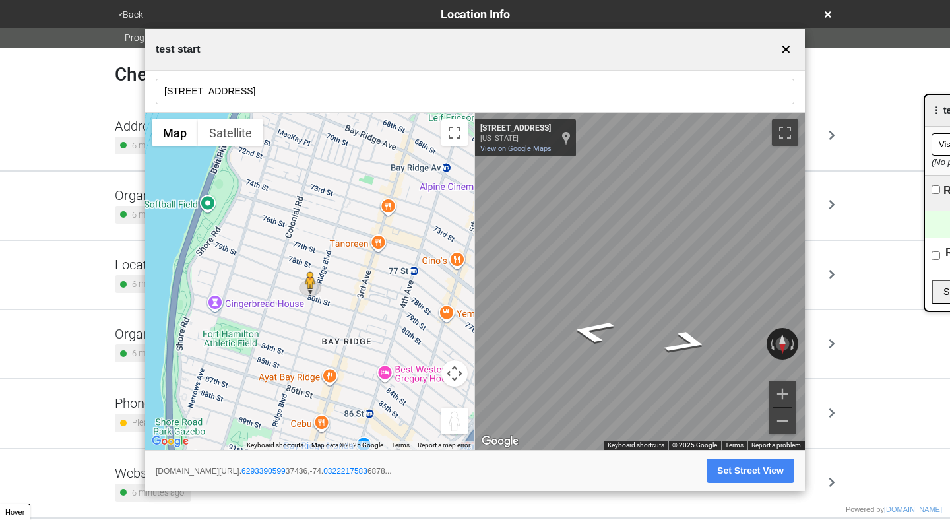
click at [789, 52] on button "✕" at bounding box center [786, 49] width 16 height 25
click at [783, 48] on button "✕" at bounding box center [786, 49] width 16 height 25
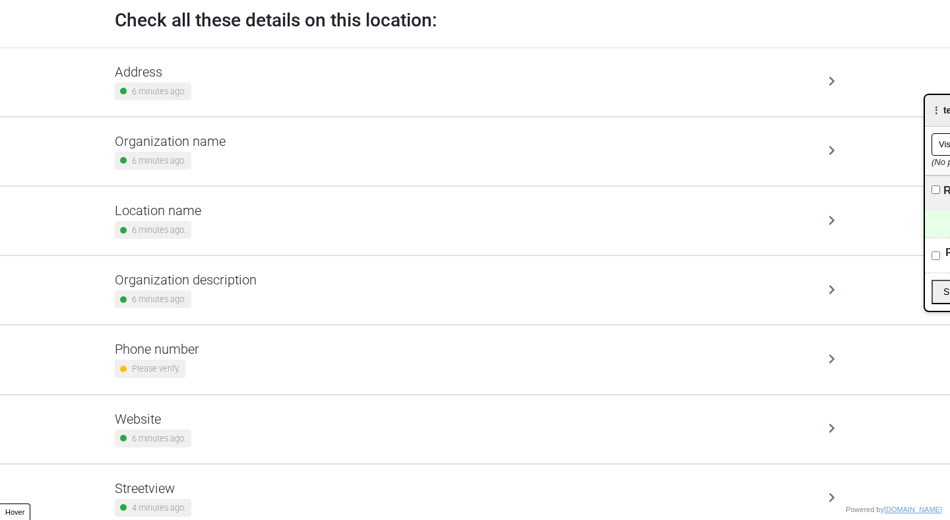
scroll to position [98, 0]
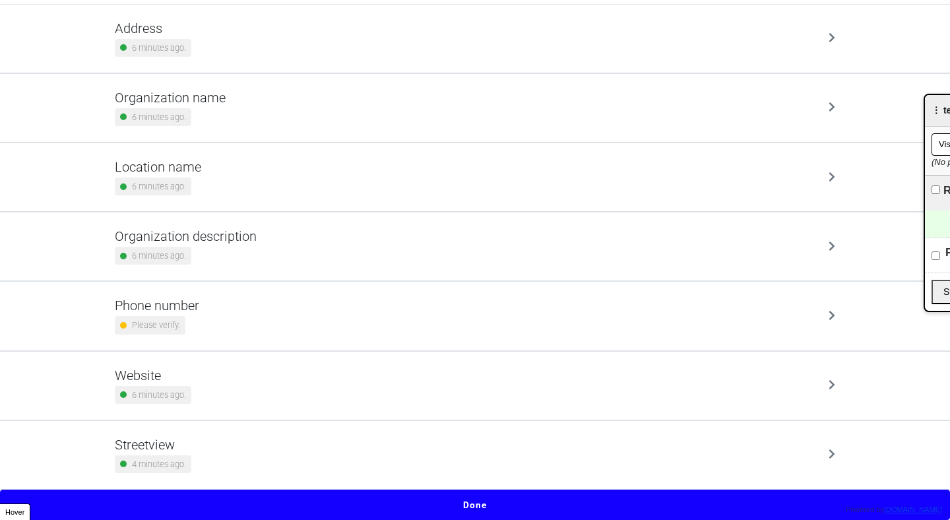
click at [465, 496] on button "Done" at bounding box center [475, 505] width 950 height 30
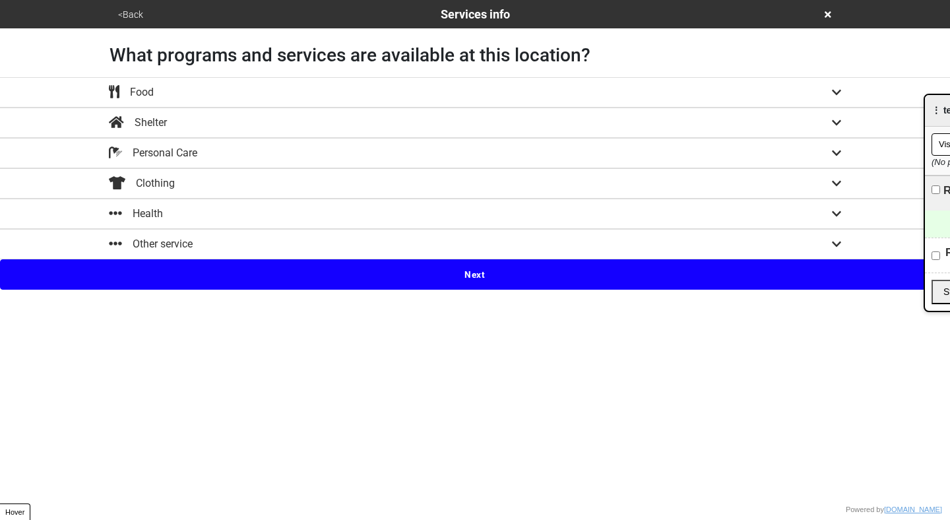
click at [465, 290] on html "<Back Services info What programs and services are available at this location? …" at bounding box center [475, 145] width 950 height 290
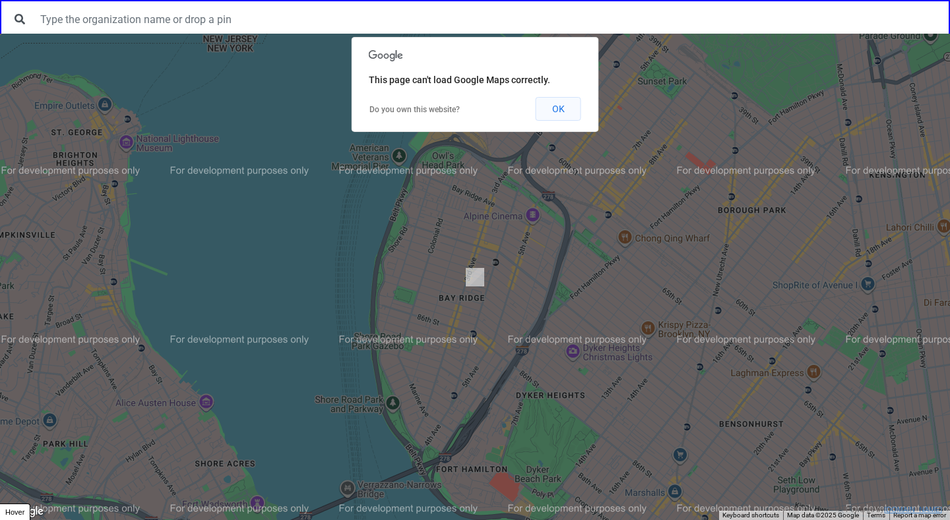
click at [560, 109] on button "OK" at bounding box center [559, 109] width 46 height 24
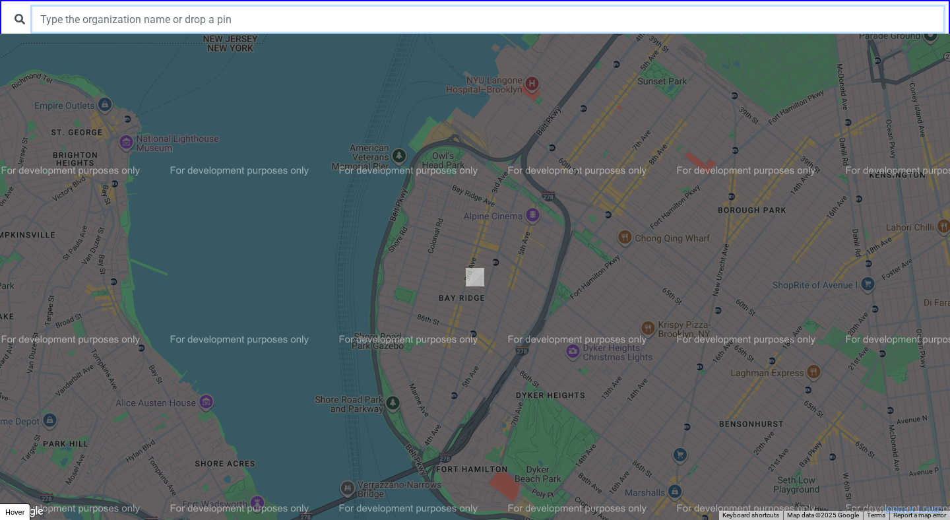
click at [354, 31] on input "text" at bounding box center [487, 19] width 911 height 25
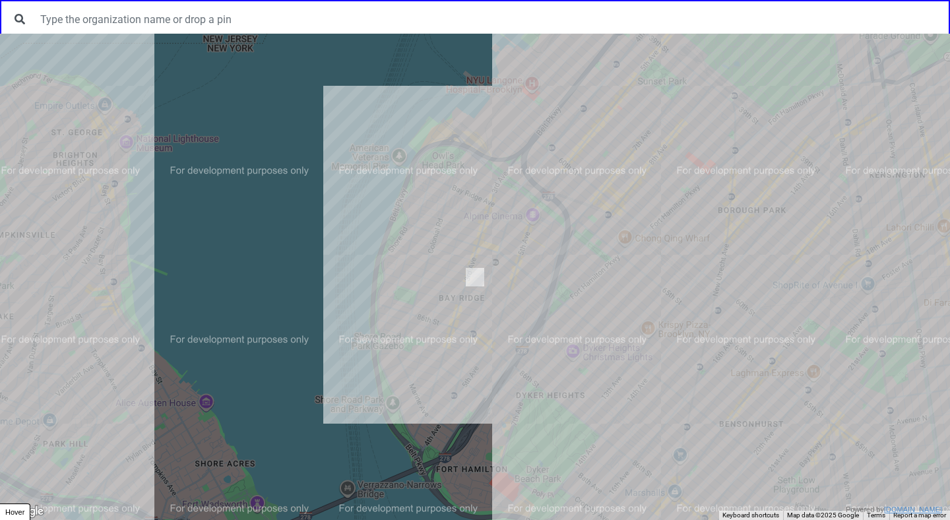
click at [430, 266] on div at bounding box center [475, 277] width 950 height 486
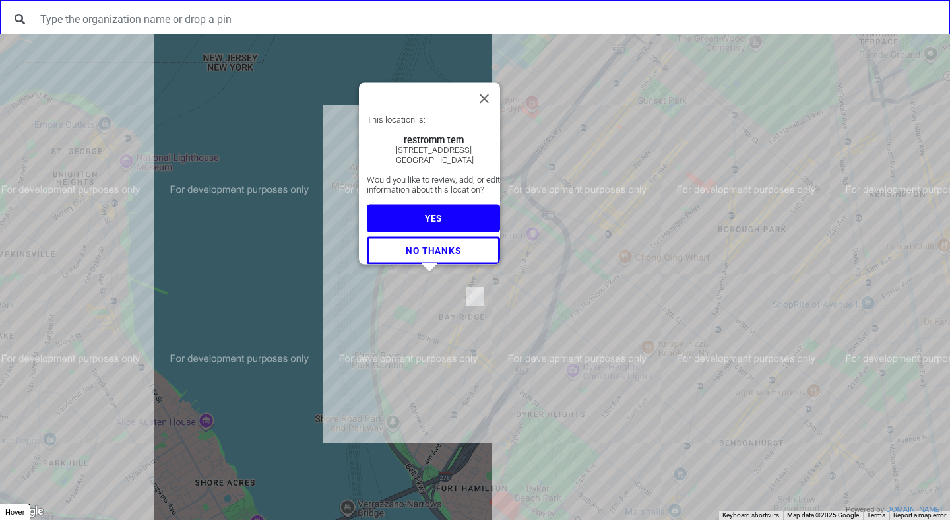
click at [435, 212] on span "YES" at bounding box center [433, 217] width 17 height 11
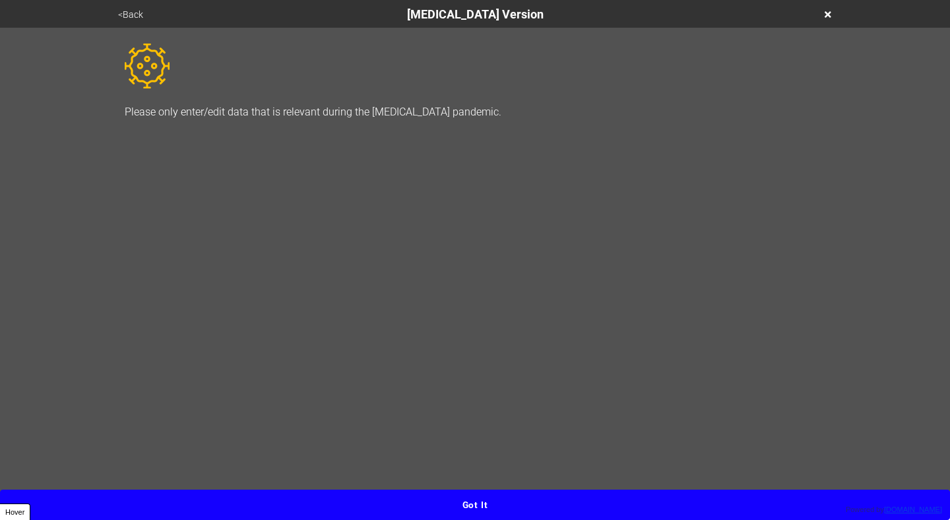
click at [510, 499] on button "Got it" at bounding box center [475, 505] width 950 height 30
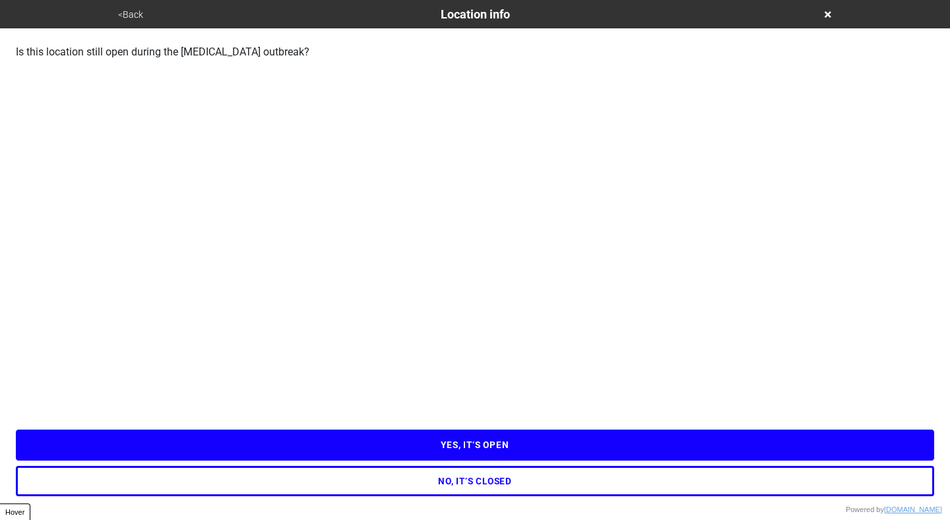
click at [497, 447] on button "YES, IT’S OPEN" at bounding box center [475, 445] width 919 height 30
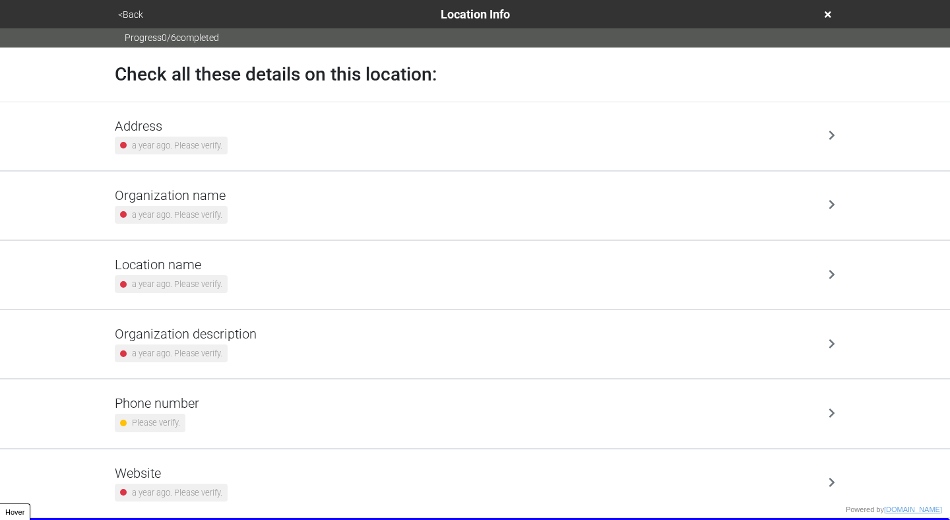
scroll to position [28, 0]
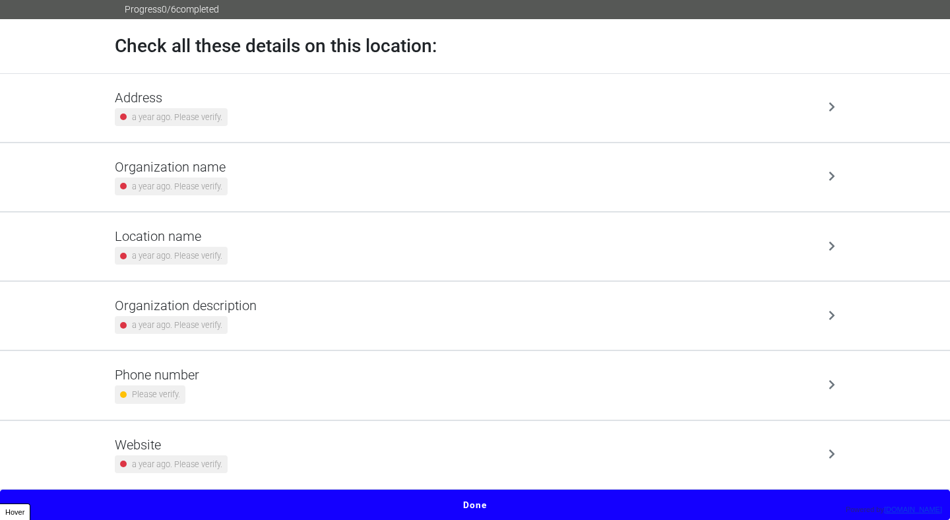
click at [502, 496] on button "Done" at bounding box center [475, 505] width 950 height 30
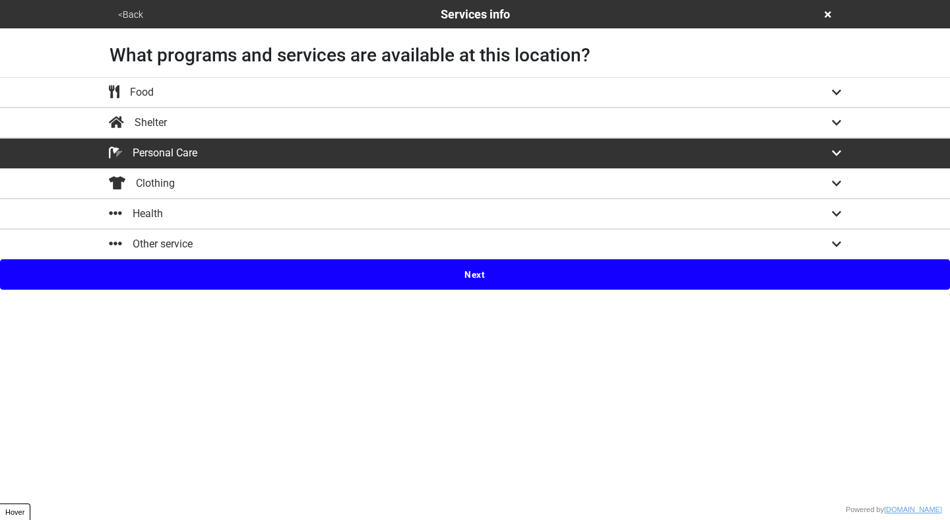
click at [485, 268] on button "Next" at bounding box center [475, 274] width 950 height 30
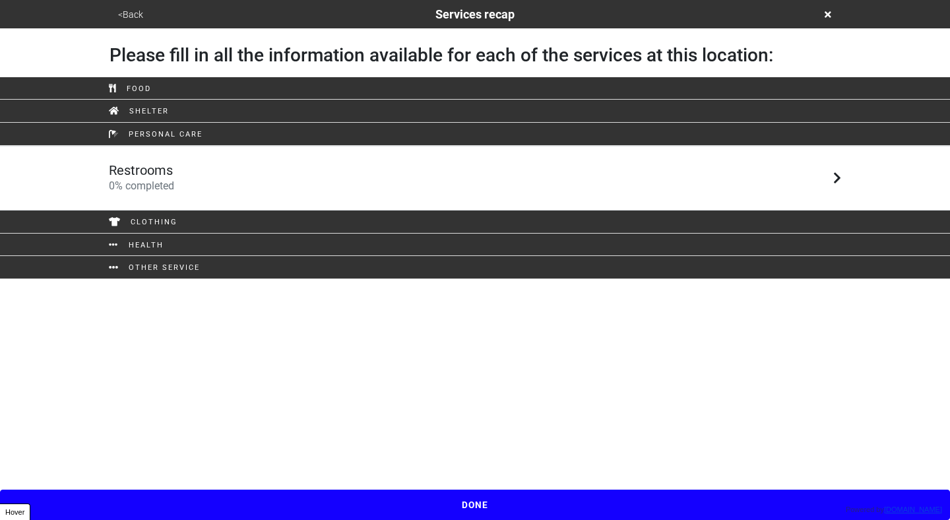
click at [468, 187] on div "Restrooms 0 % completed" at bounding box center [475, 178] width 752 height 32
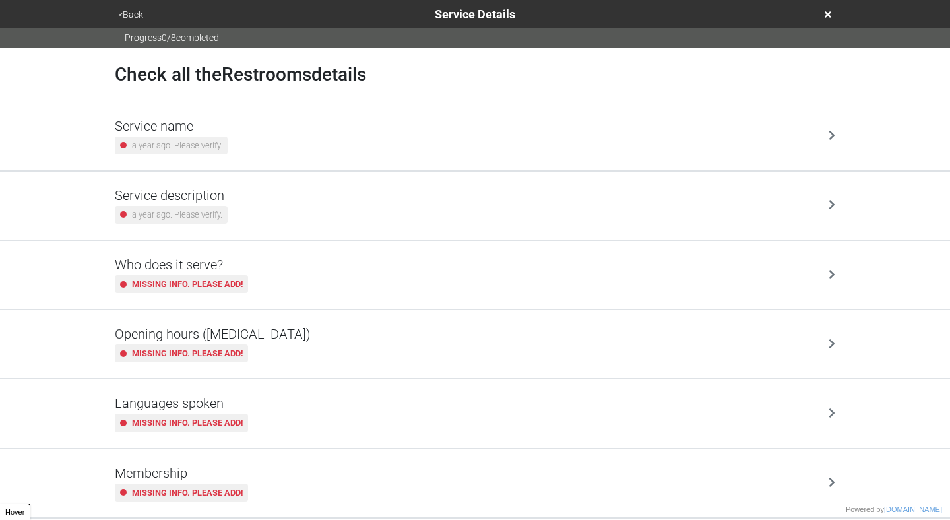
click at [471, 307] on div "Who does it serve? Missing info. Please add!" at bounding box center [475, 275] width 752 height 68
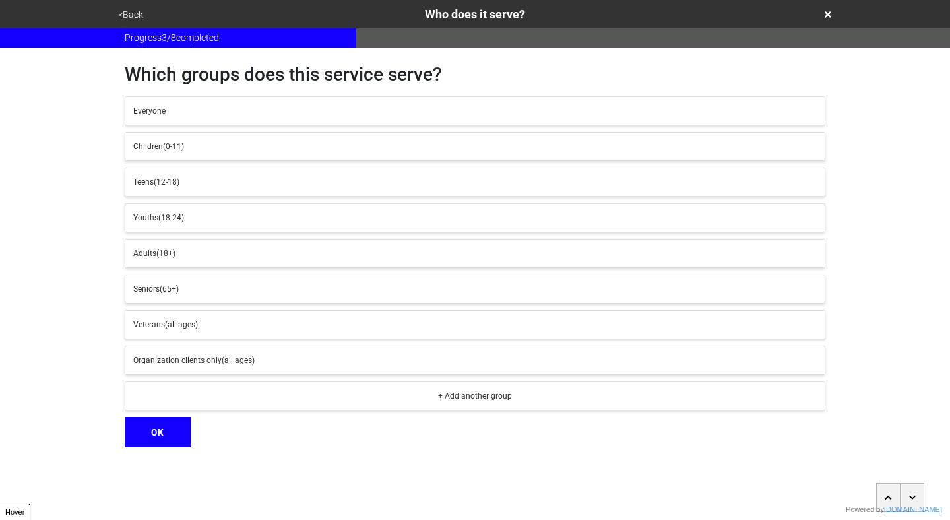
click at [912, 490] on button "button" at bounding box center [913, 497] width 24 height 29
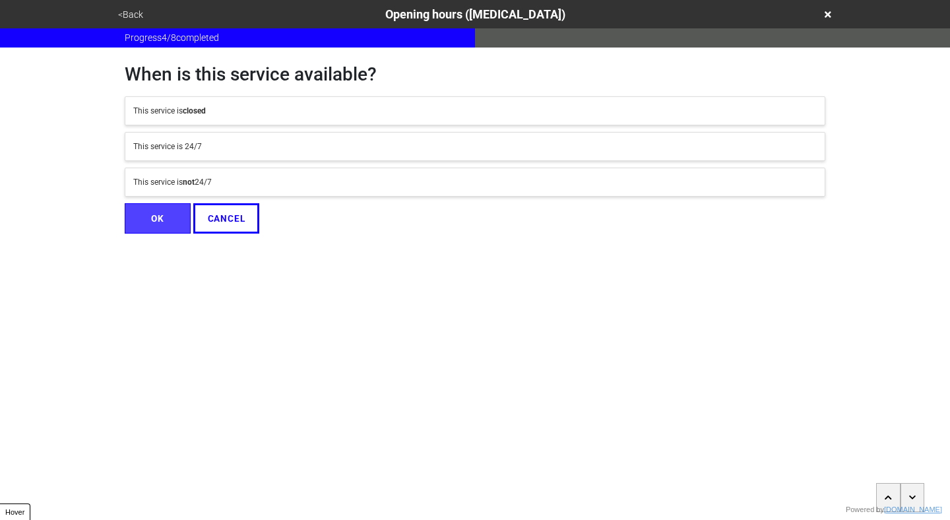
click at [912, 490] on button "button" at bounding box center [913, 497] width 24 height 29
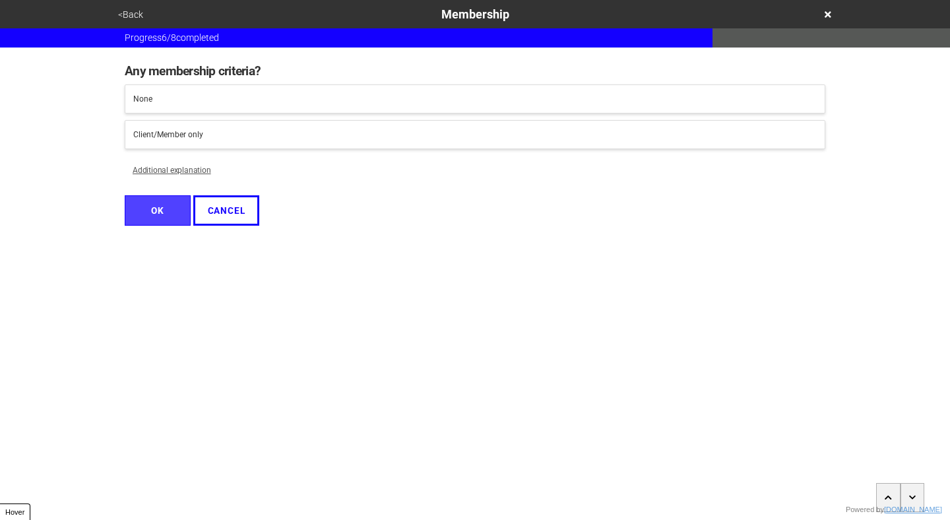
click at [880, 489] on button "button" at bounding box center [888, 497] width 24 height 29
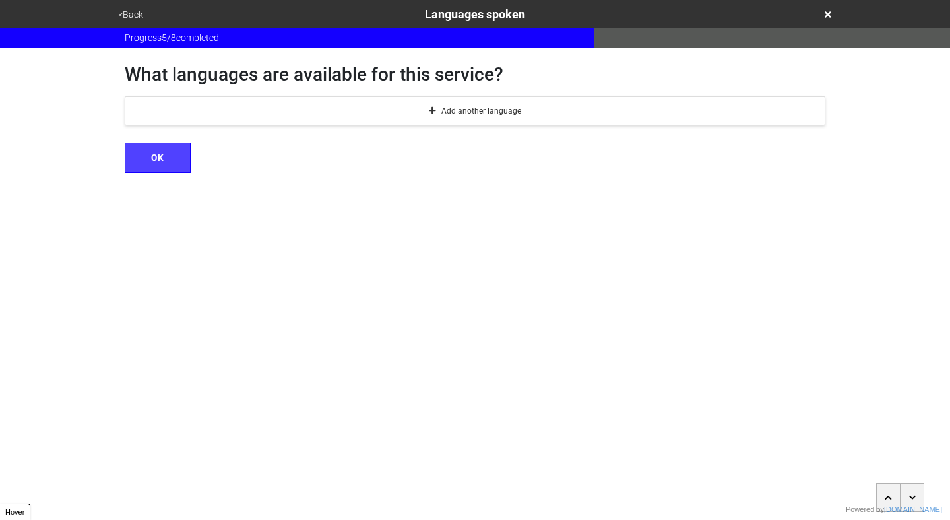
click at [880, 489] on button "button" at bounding box center [888, 497] width 24 height 29
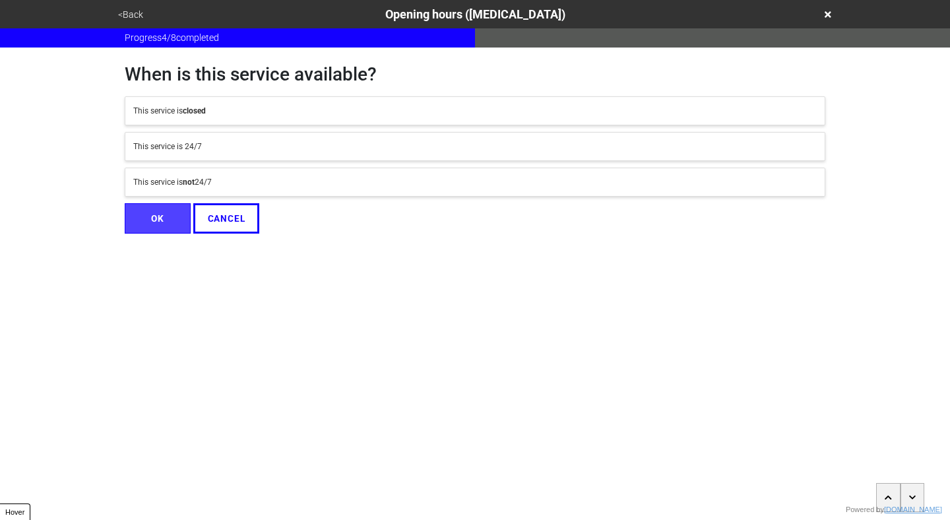
click at [880, 489] on button "button" at bounding box center [888, 497] width 24 height 29
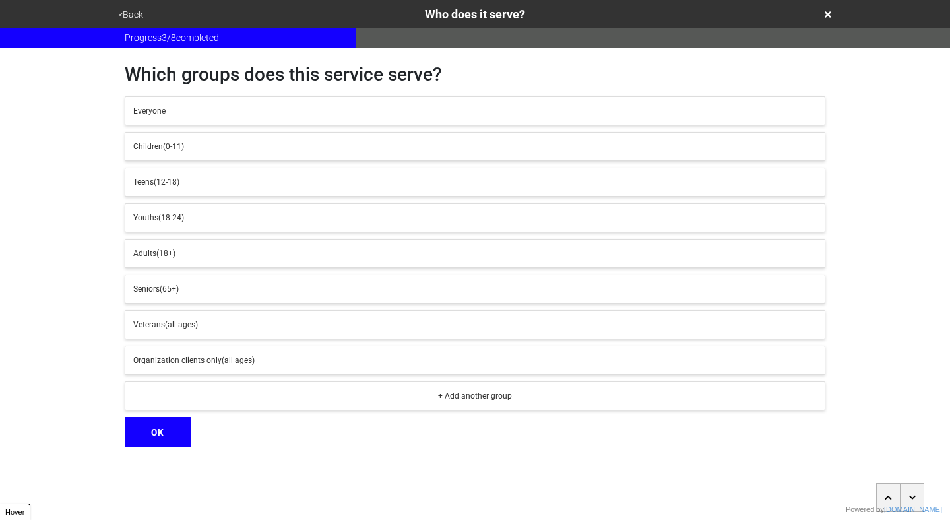
click at [880, 489] on button "button" at bounding box center [888, 497] width 24 height 29
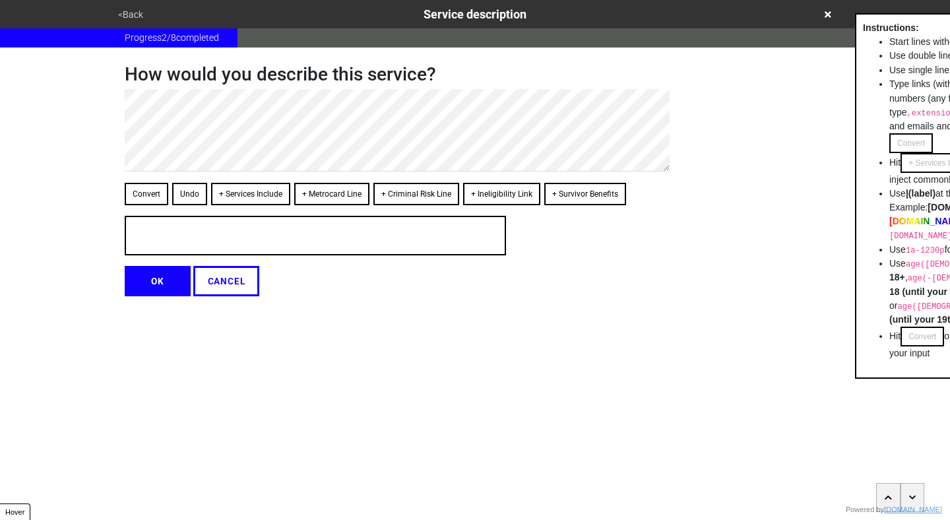
click at [880, 489] on button "button" at bounding box center [888, 497] width 24 height 29
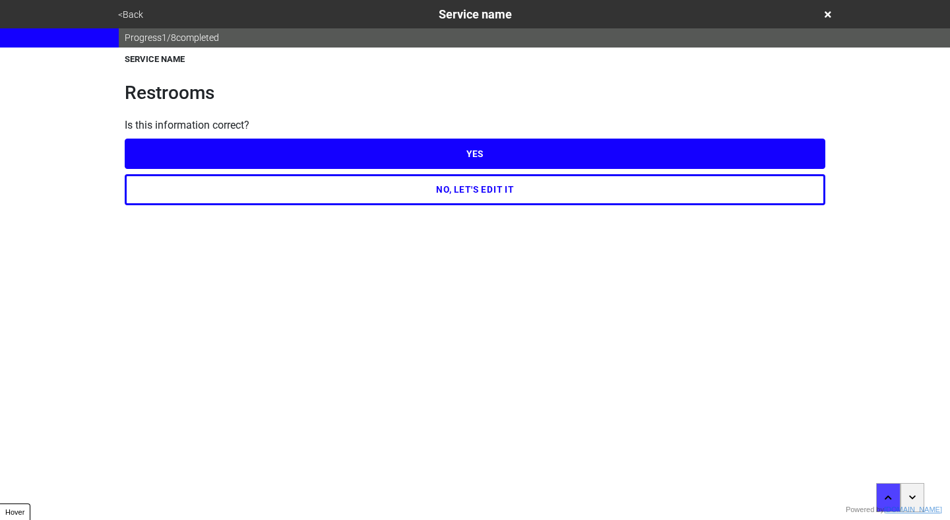
click at [919, 498] on button "button" at bounding box center [913, 497] width 24 height 29
type textarea "x"
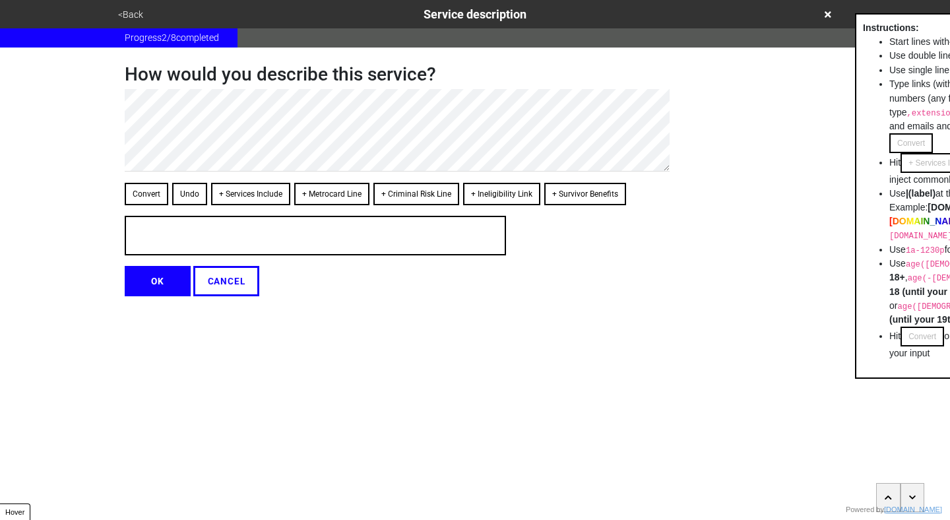
click at [124, 11] on button "<Back" at bounding box center [130, 14] width 33 height 15
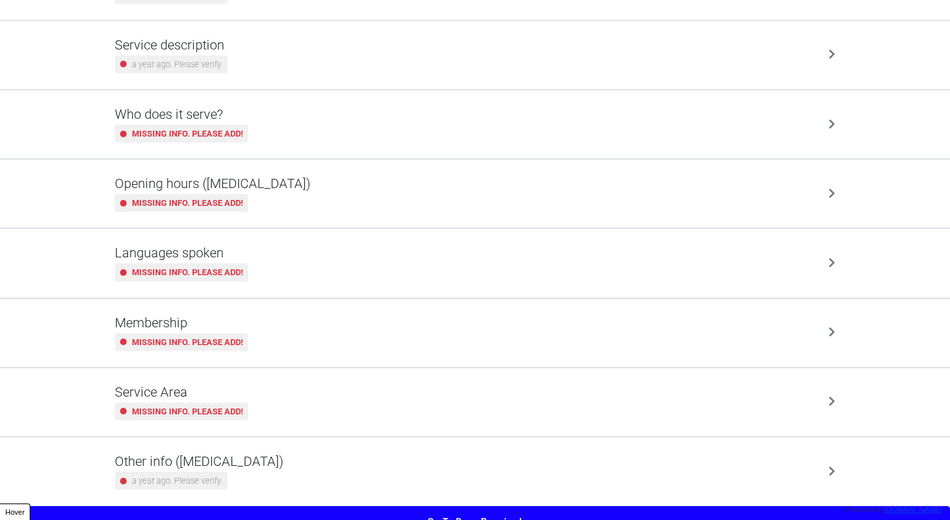
scroll to position [167, 0]
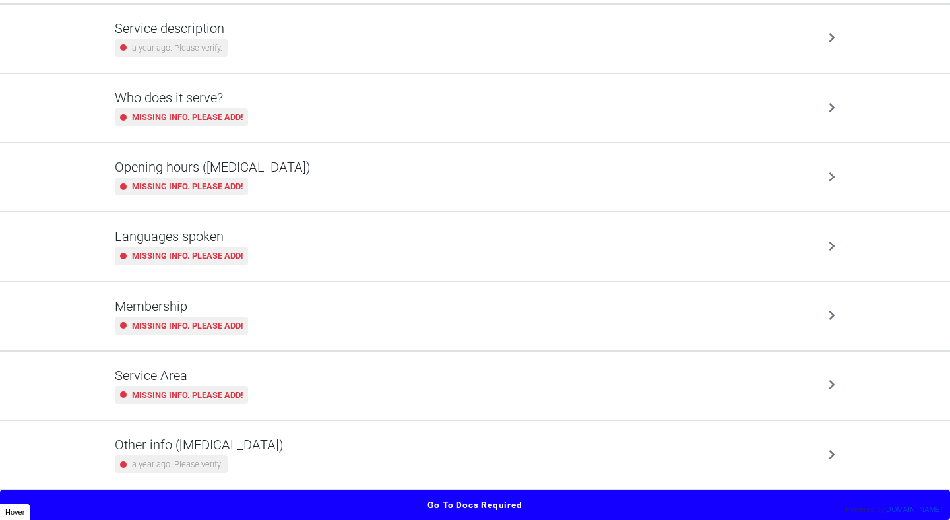
click at [534, 397] on div "Service Area Missing info. Please add!" at bounding box center [475, 386] width 721 height 36
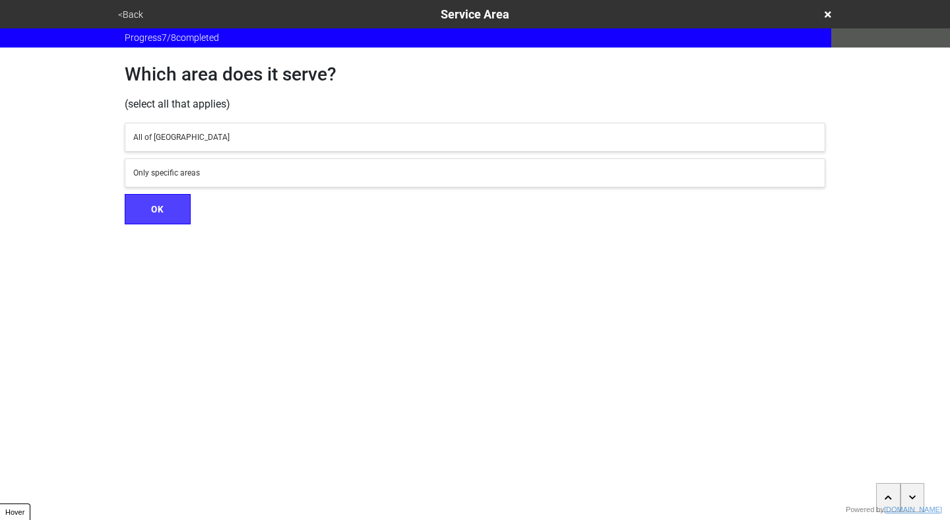
click at [123, 16] on button "<Back" at bounding box center [130, 14] width 33 height 15
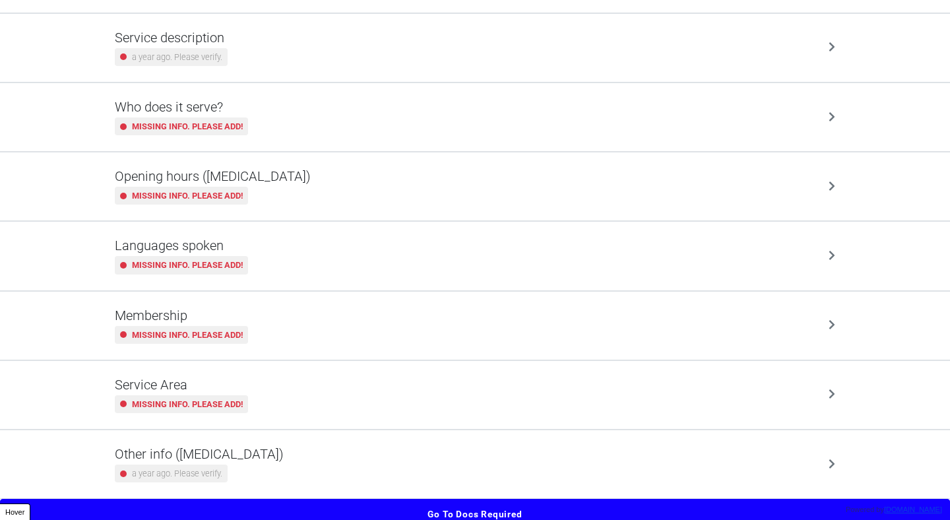
scroll to position [167, 0]
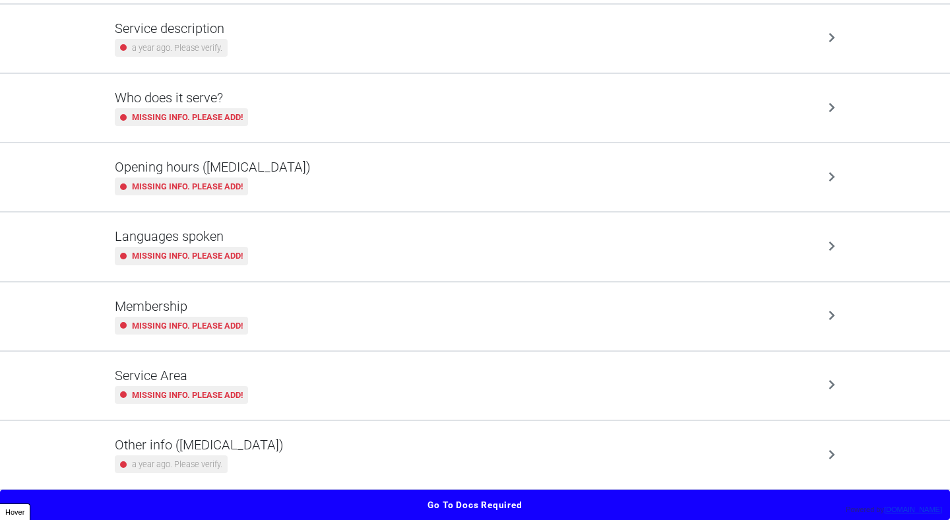
click at [467, 449] on div "Other info (coronavirus) a year ago. Please verify." at bounding box center [475, 455] width 721 height 36
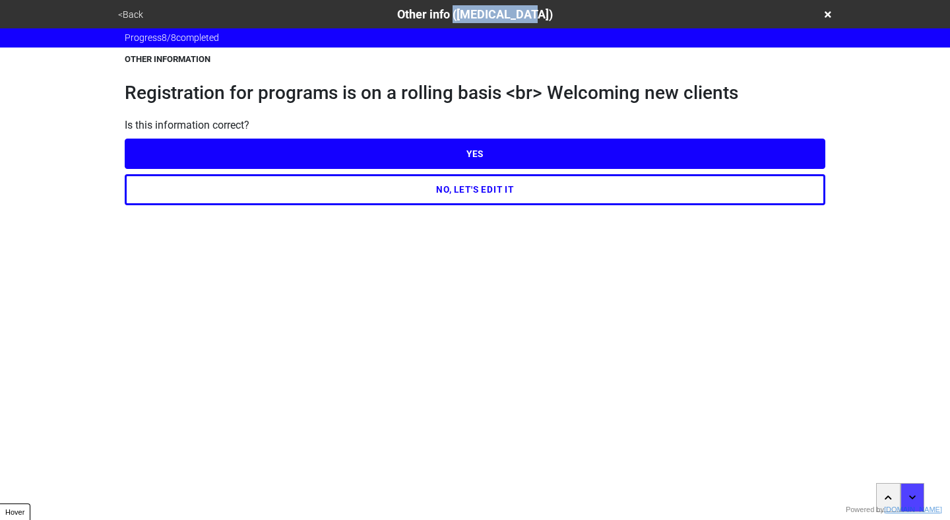
drag, startPoint x: 544, startPoint y: 15, endPoint x: 467, endPoint y: 14, distance: 76.6
click at [467, 14] on div "<Back Other info (coronavirus)" at bounding box center [475, 14] width 722 height 18
click at [570, 14] on div "<Back Other info (coronavirus)" at bounding box center [475, 14] width 722 height 18
drag, startPoint x: 552, startPoint y: 14, endPoint x: 469, endPoint y: 16, distance: 83.2
click at [469, 16] on div "<Back Other info (coronavirus)" at bounding box center [475, 14] width 722 height 18
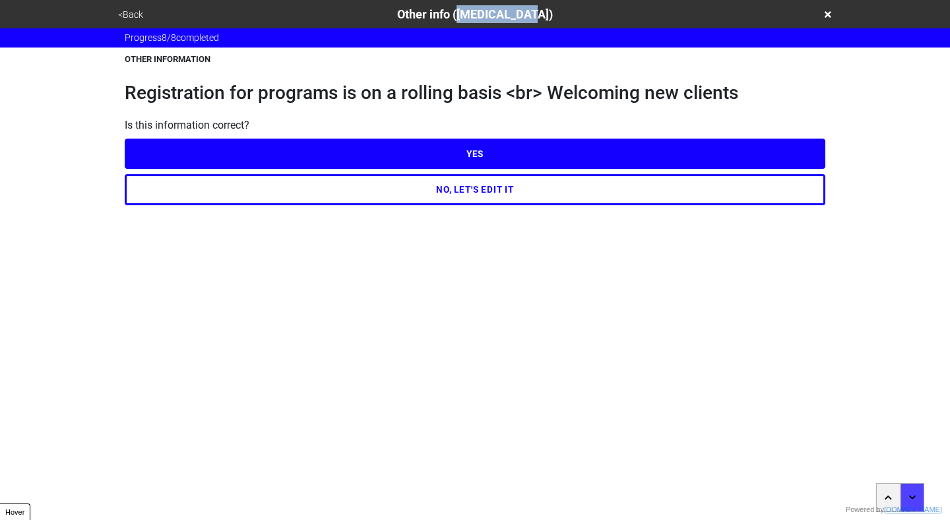
click at [481, 154] on button "YES" at bounding box center [475, 154] width 701 height 30
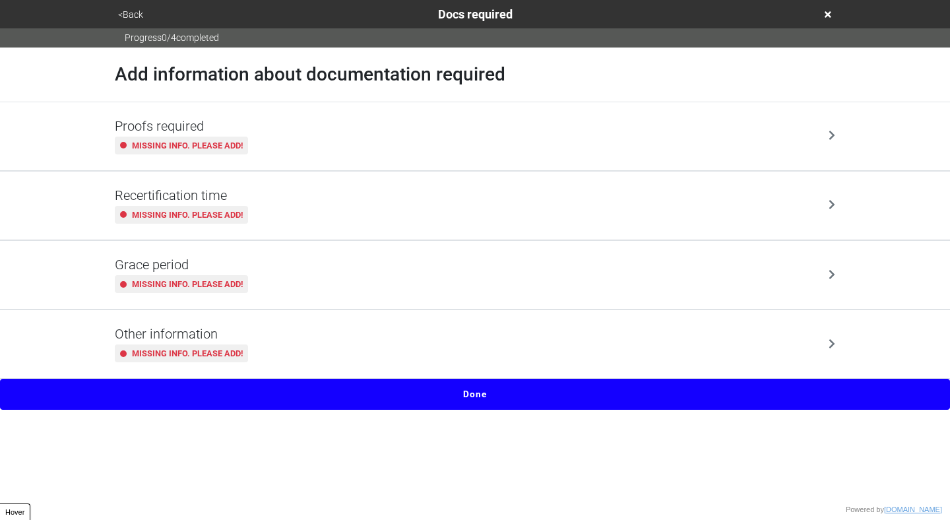
click at [412, 144] on div "Proofs required Missing info. Please add!" at bounding box center [475, 136] width 721 height 36
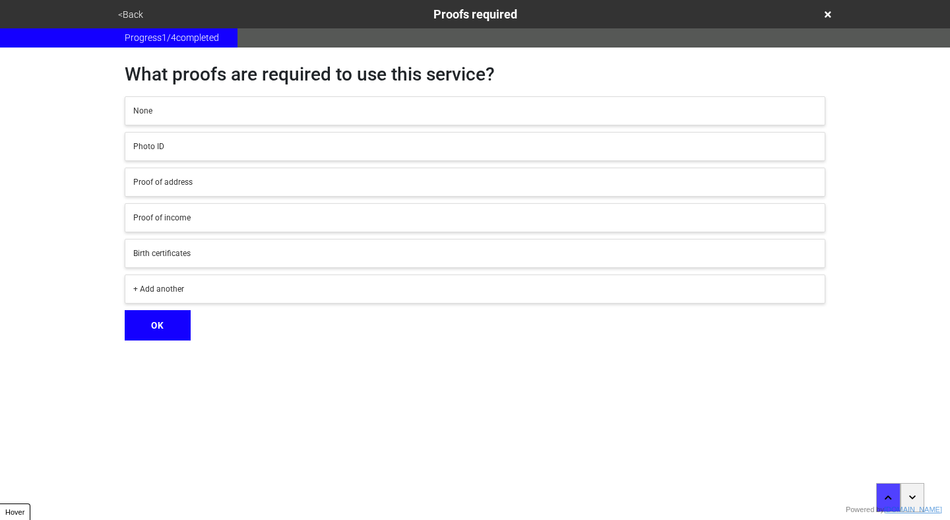
click at [293, 145] on div "Photo ID" at bounding box center [475, 147] width 684 height 12
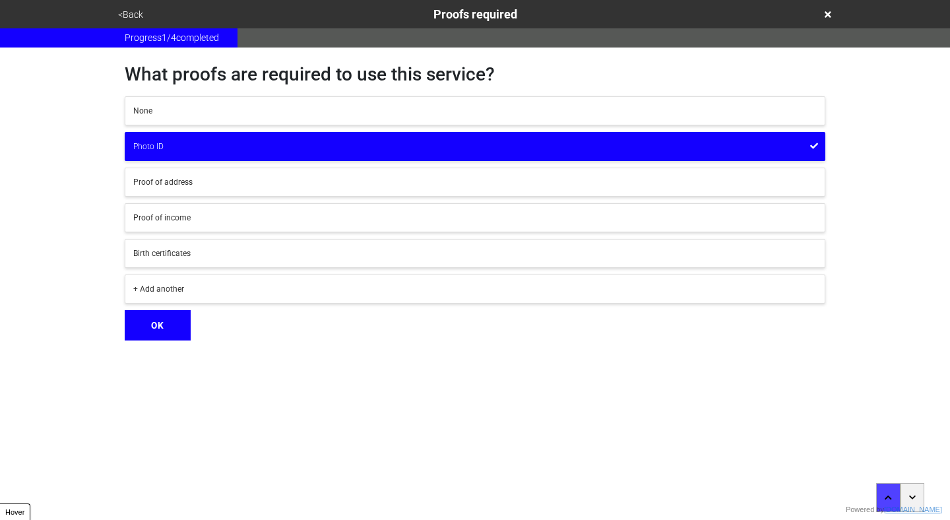
click at [294, 173] on button "Proof of address" at bounding box center [475, 182] width 701 height 29
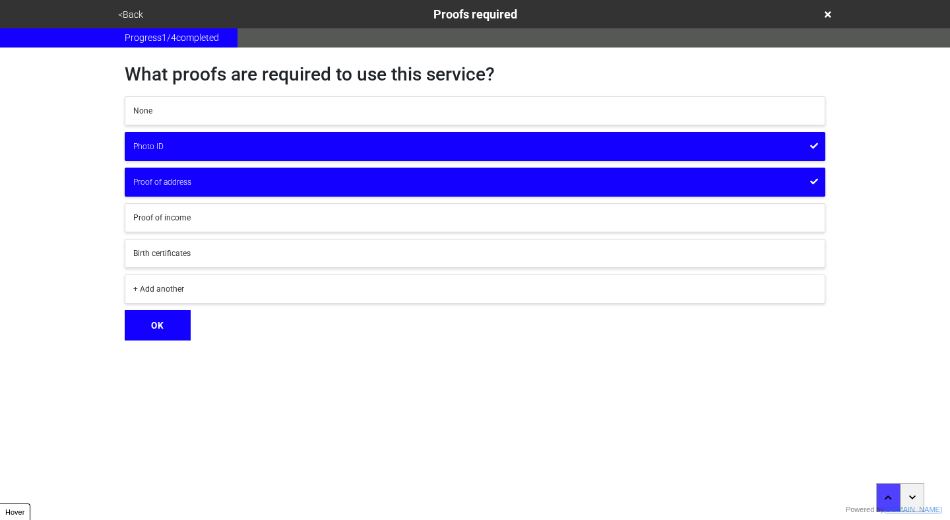
click at [294, 293] on div "+ Add another" at bounding box center [475, 289] width 684 height 12
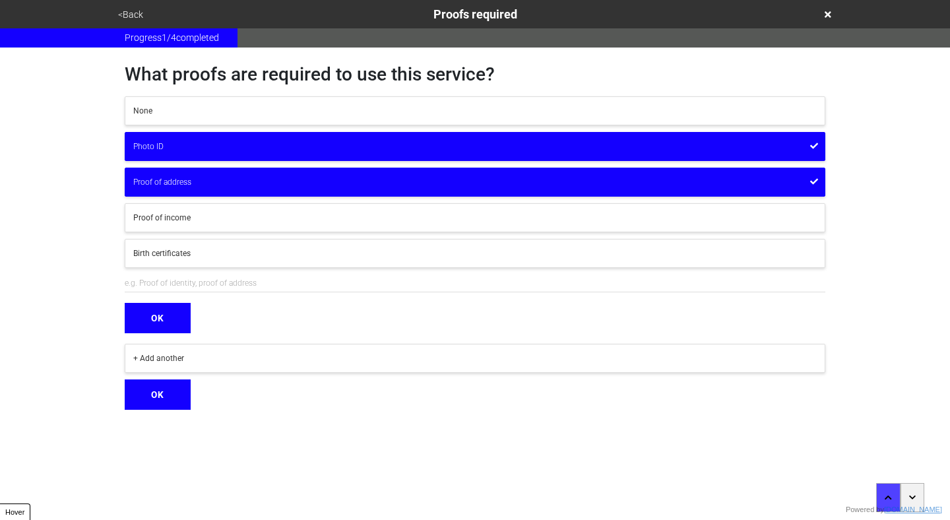
click at [304, 316] on form "OK" at bounding box center [475, 309] width 701 height 69
click at [122, 13] on button "<Back" at bounding box center [130, 14] width 33 height 15
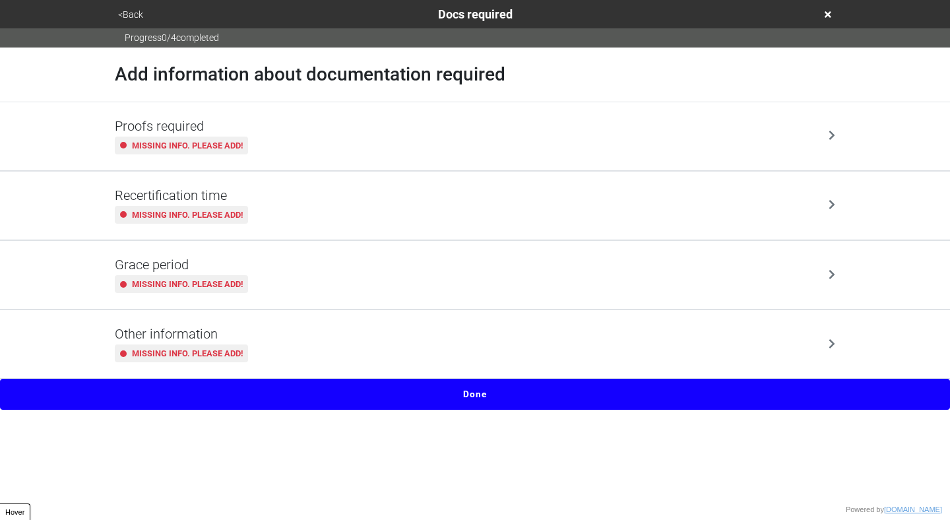
click at [324, 137] on div "Proofs required Missing info. Please add!" at bounding box center [475, 136] width 721 height 36
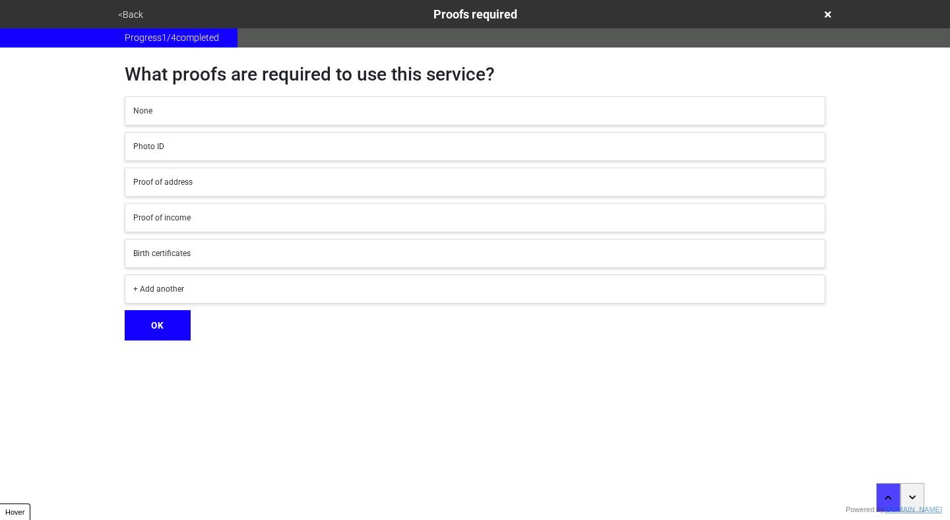
click at [266, 292] on div "+ Add another" at bounding box center [475, 289] width 684 height 12
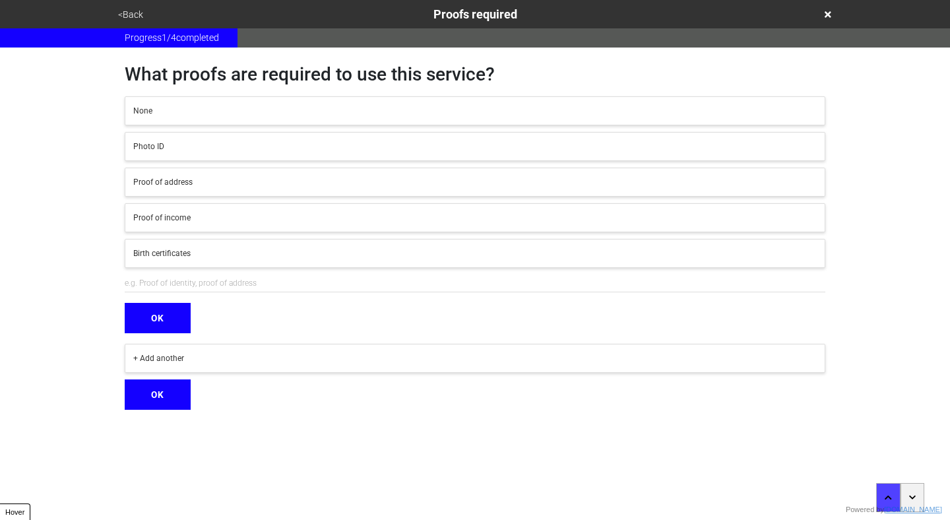
click at [315, 283] on input "text" at bounding box center [475, 284] width 701 height 18
click at [122, 18] on button "<Back" at bounding box center [130, 14] width 33 height 15
